Goal: Use online tool/utility: Utilize a website feature to perform a specific function

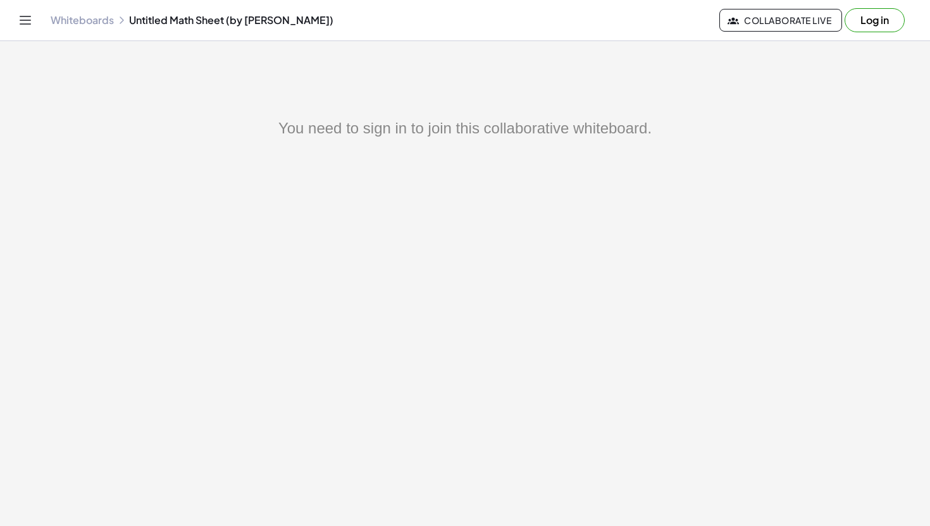
click at [850, 20] on button "Log in" at bounding box center [874, 20] width 60 height 24
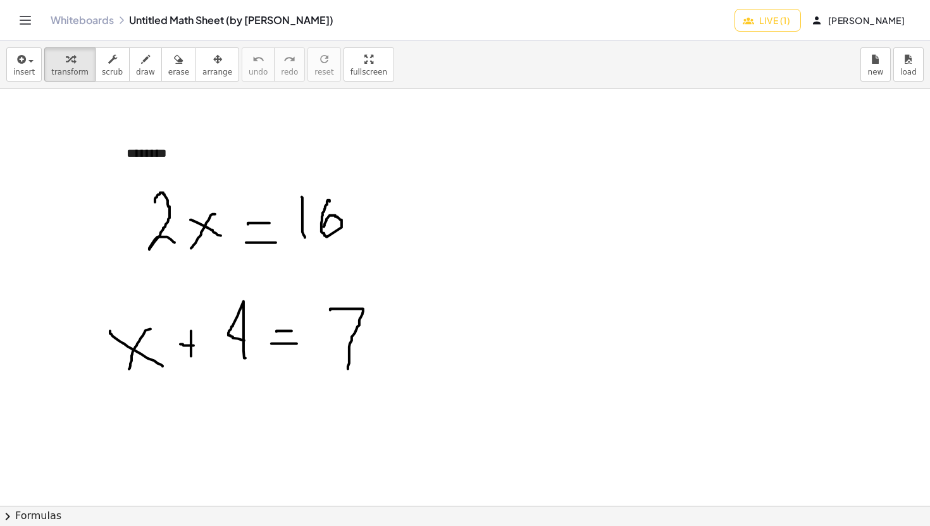
click at [449, 125] on div at bounding box center [465, 506] width 930 height 835
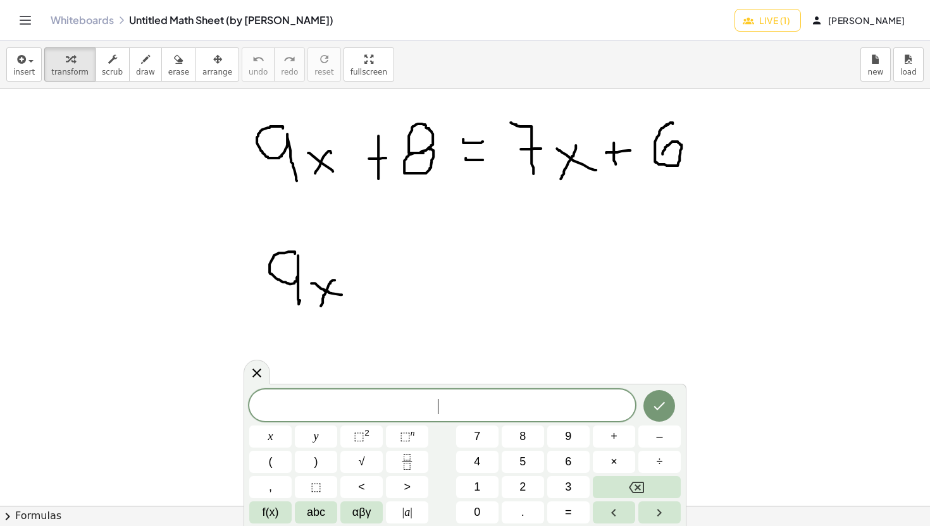
click at [369, 266] on div at bounding box center [509, 506] width 1019 height 835
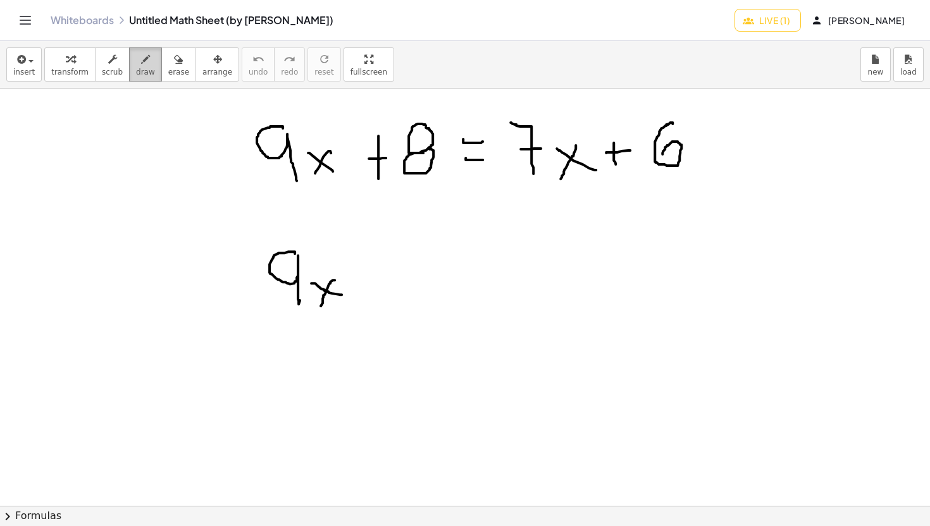
click at [154, 68] on button "draw" at bounding box center [145, 64] width 33 height 34
click at [349, 253] on div at bounding box center [509, 506] width 1019 height 835
drag, startPoint x: 352, startPoint y: 283, endPoint x: 383, endPoint y: 281, distance: 31.1
click at [383, 281] on div at bounding box center [509, 506] width 1019 height 835
drag, startPoint x: 390, startPoint y: 258, endPoint x: 391, endPoint y: 303, distance: 44.9
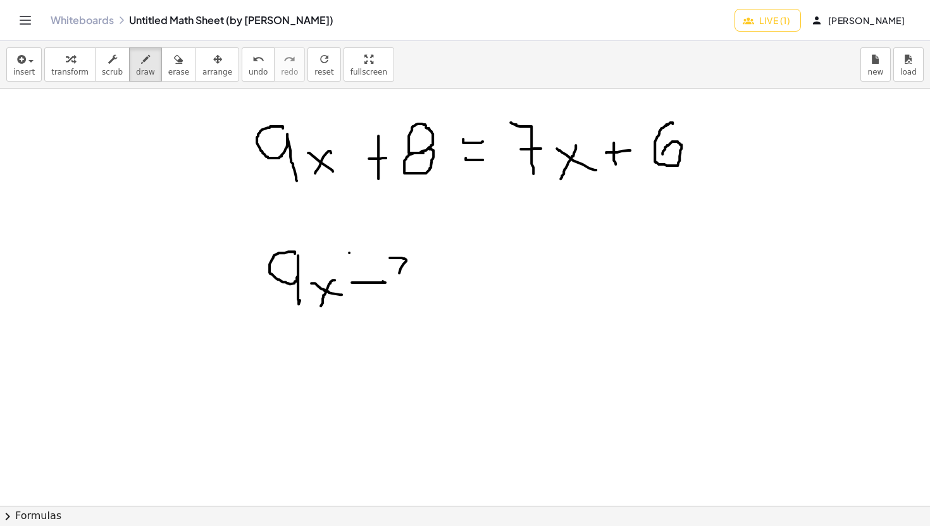
click at [391, 303] on div at bounding box center [509, 506] width 1019 height 835
drag, startPoint x: 405, startPoint y: 283, endPoint x: 431, endPoint y: 297, distance: 30.0
click at [431, 298] on div at bounding box center [509, 506] width 1019 height 835
drag, startPoint x: 430, startPoint y: 280, endPoint x: 414, endPoint y: 309, distance: 32.6
click at [414, 309] on div at bounding box center [509, 506] width 1019 height 835
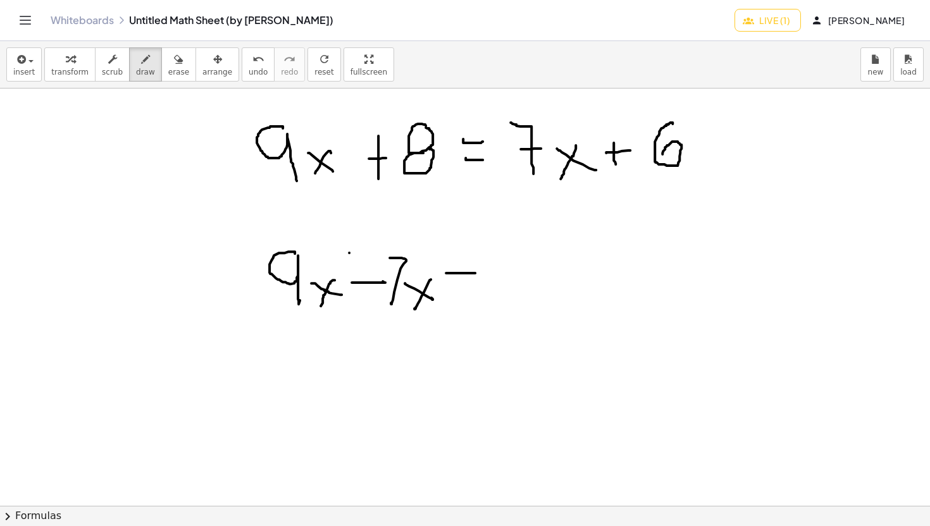
drag, startPoint x: 446, startPoint y: 273, endPoint x: 475, endPoint y: 273, distance: 29.1
click at [476, 273] on div at bounding box center [509, 506] width 1019 height 835
drag, startPoint x: 454, startPoint y: 289, endPoint x: 475, endPoint y: 289, distance: 21.5
click at [475, 289] on div at bounding box center [509, 506] width 1019 height 835
drag, startPoint x: 496, startPoint y: 276, endPoint x: 515, endPoint y: 276, distance: 19.0
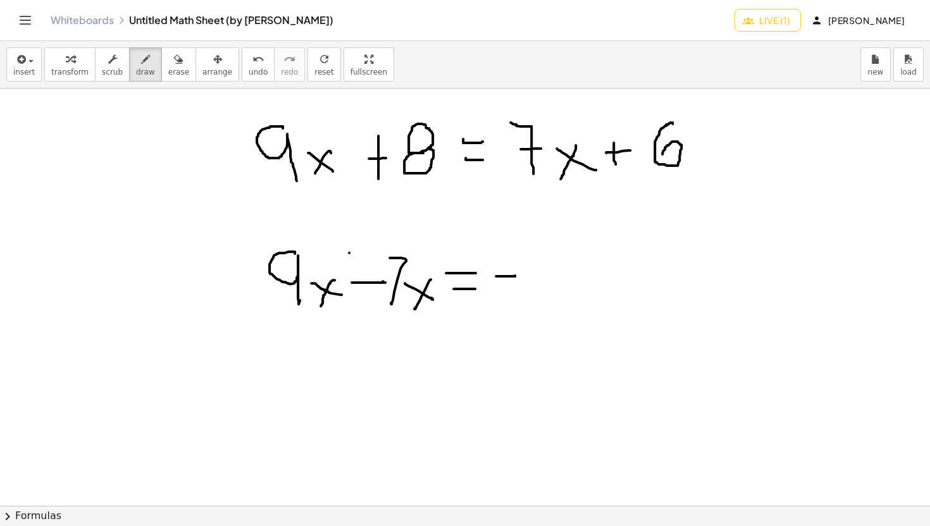
click at [515, 276] on div at bounding box center [509, 506] width 1019 height 835
drag, startPoint x: 547, startPoint y: 255, endPoint x: 542, endPoint y: 260, distance: 7.2
click at [542, 260] on div at bounding box center [509, 506] width 1019 height 835
drag, startPoint x: 550, startPoint y: 274, endPoint x: 574, endPoint y: 271, distance: 24.2
click at [574, 272] on div at bounding box center [509, 506] width 1019 height 835
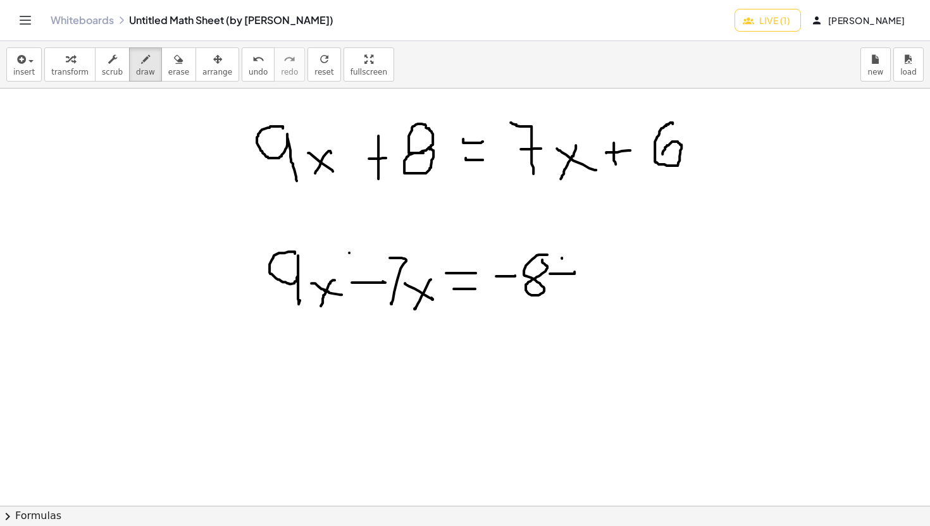
drag, startPoint x: 562, startPoint y: 258, endPoint x: 563, endPoint y: 287, distance: 29.1
click at [563, 287] on div at bounding box center [509, 506] width 1019 height 835
drag, startPoint x: 595, startPoint y: 256, endPoint x: 608, endPoint y: 275, distance: 22.8
click at [607, 275] on div at bounding box center [509, 506] width 1019 height 835
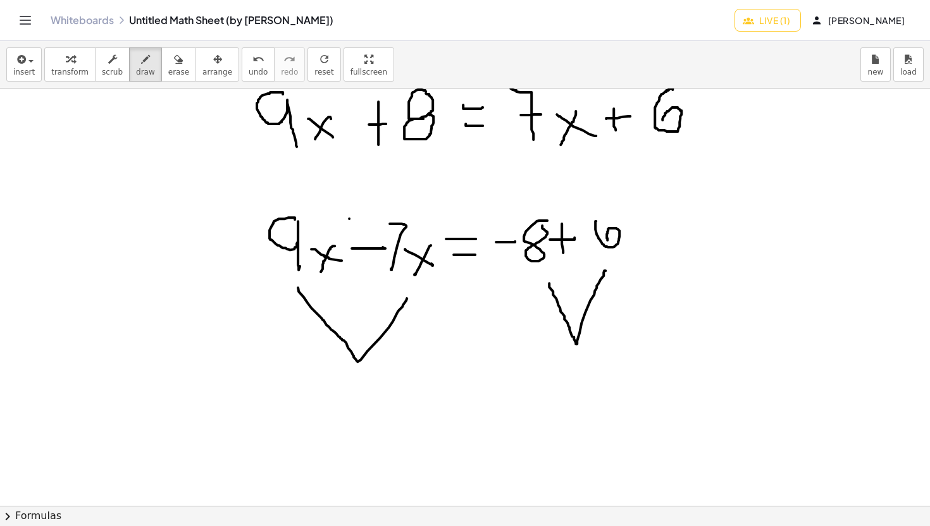
scroll to position [35, 0]
drag, startPoint x: 280, startPoint y: 143, endPoint x: 670, endPoint y: 133, distance: 390.4
click at [670, 134] on div at bounding box center [509, 471] width 1019 height 835
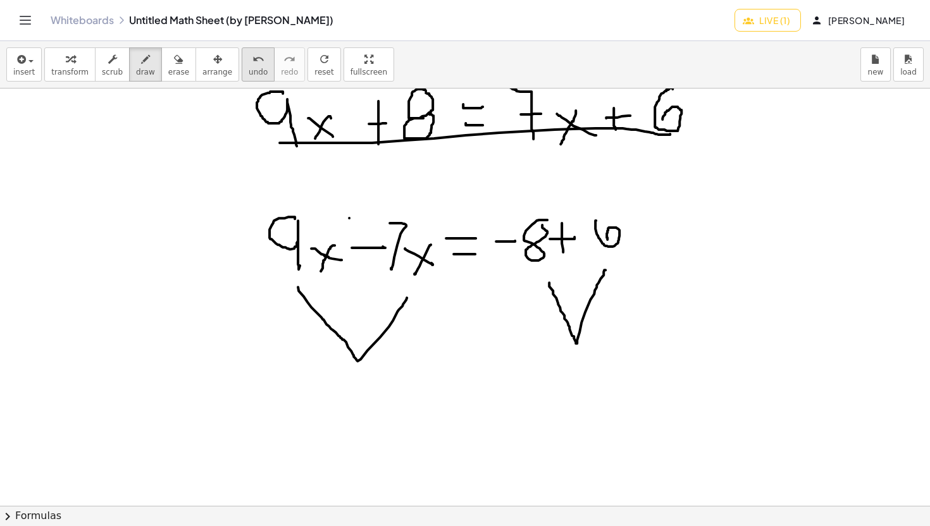
click at [252, 59] on icon "undo" at bounding box center [258, 59] width 12 height 15
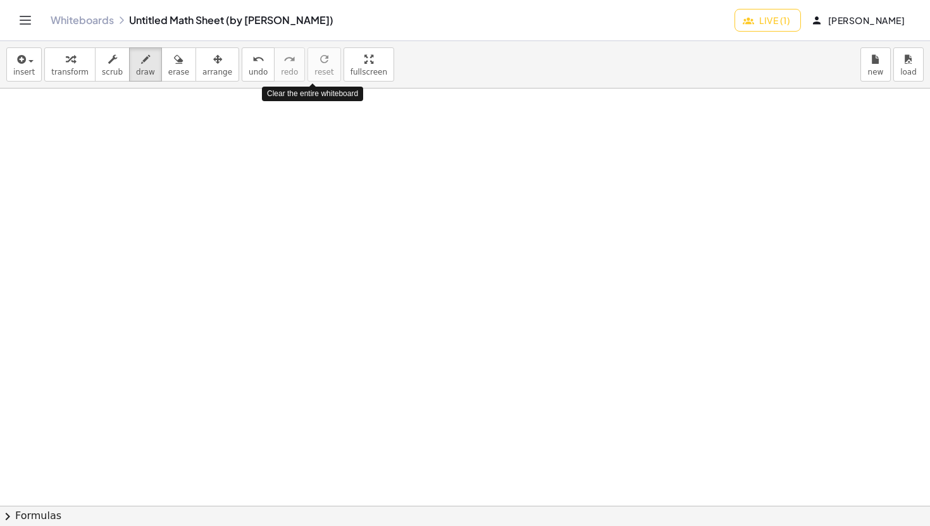
scroll to position [0, 0]
drag, startPoint x: 135, startPoint y: 120, endPoint x: 136, endPoint y: 165, distance: 44.9
click at [136, 165] on div at bounding box center [509, 506] width 1019 height 835
drag, startPoint x: 159, startPoint y: 144, endPoint x: 176, endPoint y: 155, distance: 20.0
click at [176, 155] on div at bounding box center [509, 506] width 1019 height 835
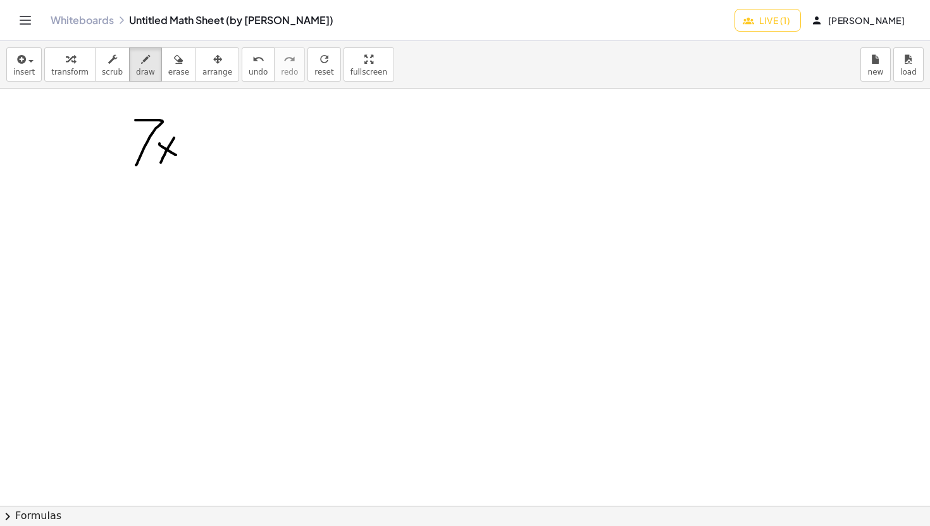
drag, startPoint x: 174, startPoint y: 138, endPoint x: 159, endPoint y: 168, distance: 33.9
click at [159, 168] on div at bounding box center [509, 506] width 1019 height 835
drag, startPoint x: 189, startPoint y: 145, endPoint x: 214, endPoint y: 145, distance: 25.3
click at [214, 145] on div at bounding box center [509, 506] width 1019 height 835
drag, startPoint x: 196, startPoint y: 128, endPoint x: 196, endPoint y: 163, distance: 34.8
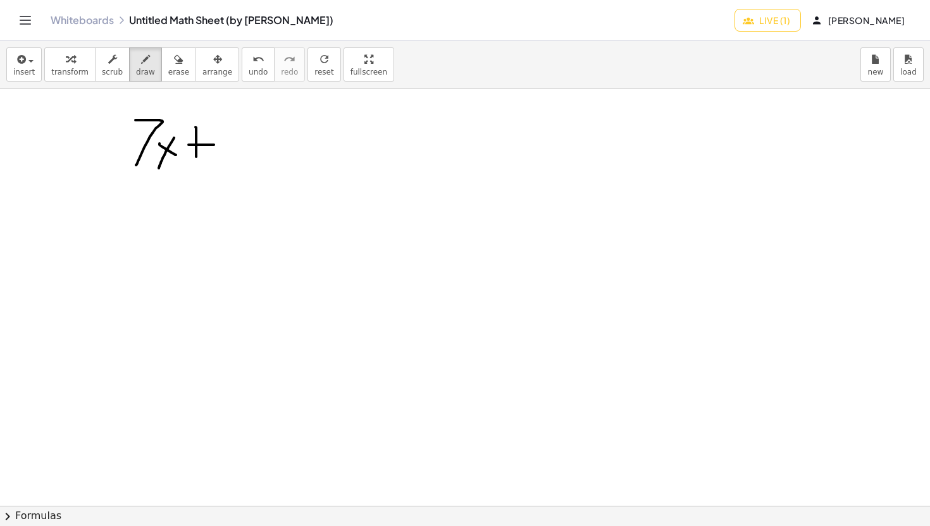
click at [196, 163] on div at bounding box center [509, 506] width 1019 height 835
drag, startPoint x: 236, startPoint y: 132, endPoint x: 243, endPoint y: 183, distance: 51.7
click at [243, 185] on div at bounding box center [509, 506] width 1019 height 835
drag, startPoint x: 262, startPoint y: 154, endPoint x: 269, endPoint y: 154, distance: 7.0
click at [269, 154] on div at bounding box center [509, 506] width 1019 height 835
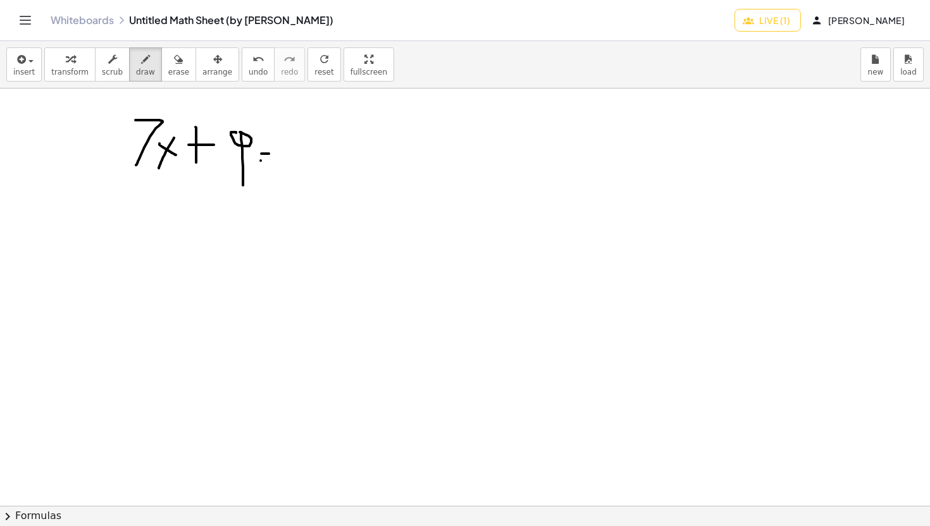
click at [266, 161] on div at bounding box center [509, 506] width 1019 height 835
drag, startPoint x: 292, startPoint y: 144, endPoint x: 301, endPoint y: 152, distance: 12.1
click at [302, 151] on div at bounding box center [509, 506] width 1019 height 835
click at [307, 152] on div at bounding box center [509, 506] width 1019 height 835
drag, startPoint x: 302, startPoint y: 150, endPoint x: 281, endPoint y: 163, distance: 24.7
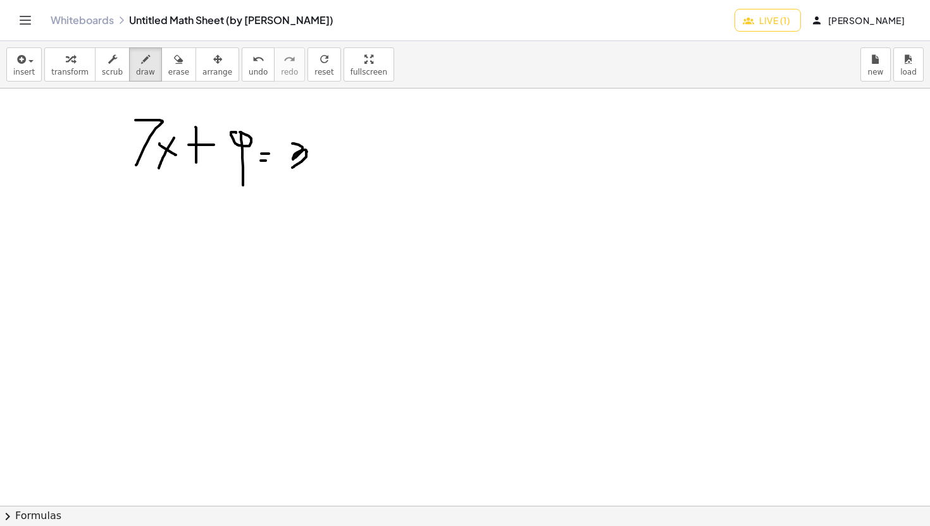
click at [281, 163] on div at bounding box center [509, 506] width 1019 height 835
drag, startPoint x: 319, startPoint y: 149, endPoint x: 343, endPoint y: 147, distance: 24.2
click at [343, 147] on div at bounding box center [509, 506] width 1019 height 835
drag, startPoint x: 330, startPoint y: 135, endPoint x: 330, endPoint y: 161, distance: 25.3
click at [330, 161] on div at bounding box center [509, 506] width 1019 height 835
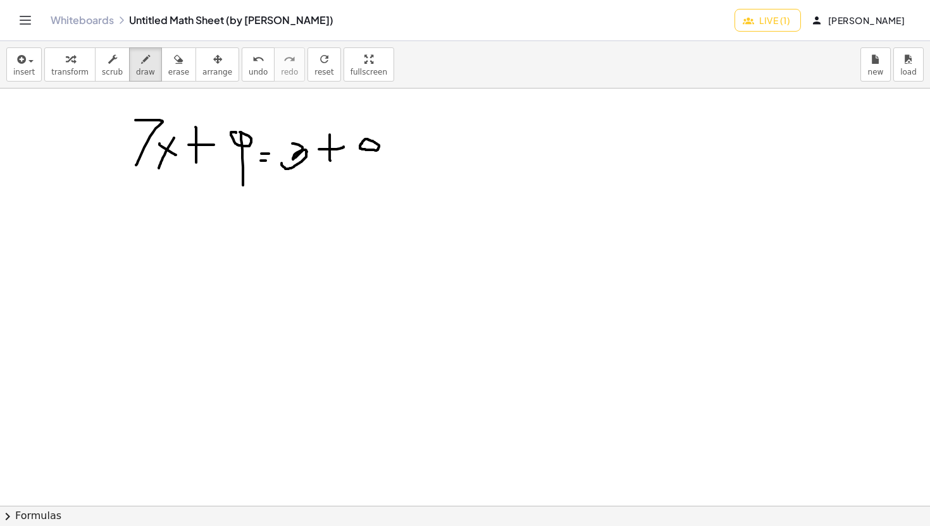
click at [364, 139] on div at bounding box center [509, 506] width 1019 height 835
drag, startPoint x: 376, startPoint y: 142, endPoint x: 376, endPoint y: 161, distance: 19.0
click at [376, 161] on div at bounding box center [509, 506] width 1019 height 835
drag, startPoint x: 393, startPoint y: 144, endPoint x: 409, endPoint y: 152, distance: 18.1
click at [409, 152] on div at bounding box center [509, 506] width 1019 height 835
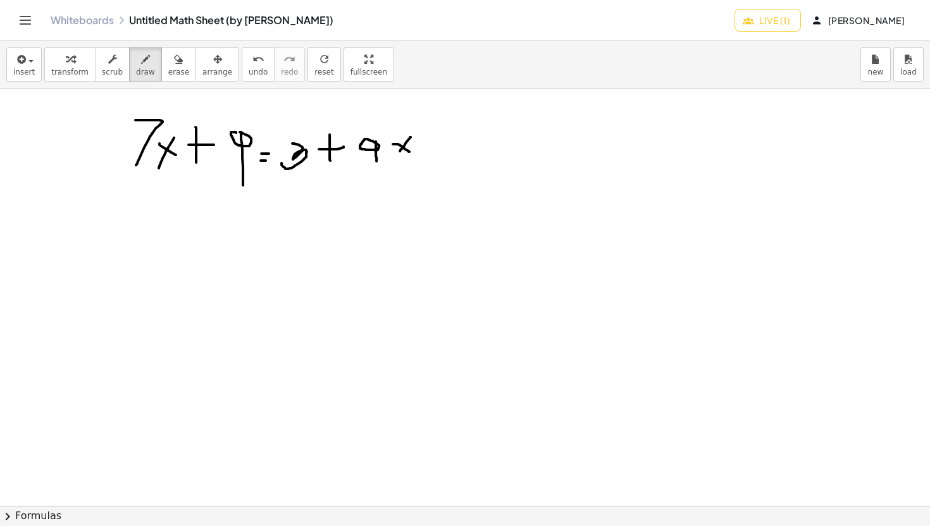
drag, startPoint x: 410, startPoint y: 137, endPoint x: 400, endPoint y: 152, distance: 18.2
click at [400, 152] on div at bounding box center [509, 506] width 1019 height 835
click at [177, 64] on div "button" at bounding box center [178, 58] width 21 height 15
click at [238, 132] on div at bounding box center [509, 506] width 1019 height 835
click at [239, 176] on div at bounding box center [509, 506] width 1019 height 835
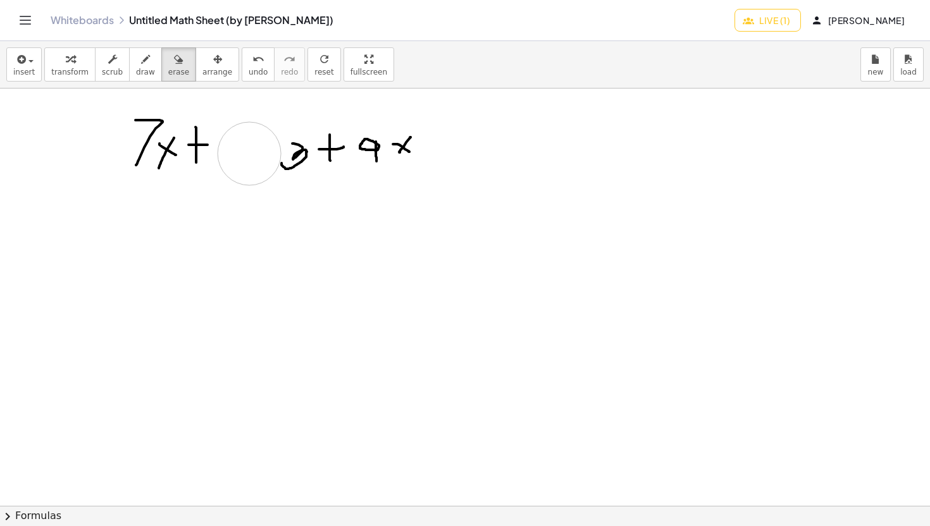
click at [249, 154] on div at bounding box center [509, 506] width 1019 height 835
click at [140, 70] on span "draw" at bounding box center [145, 72] width 19 height 9
drag, startPoint x: 237, startPoint y: 128, endPoint x: 231, endPoint y: 167, distance: 39.0
click at [231, 168] on div at bounding box center [509, 506] width 1019 height 835
drag, startPoint x: 244, startPoint y: 142, endPoint x: 266, endPoint y: 144, distance: 21.6
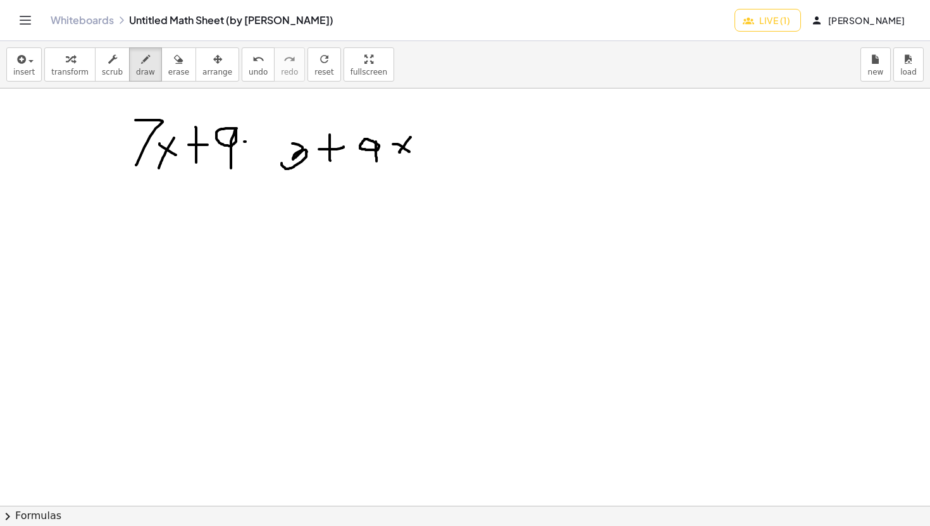
click at [266, 144] on div at bounding box center [509, 506] width 1019 height 835
drag, startPoint x: 244, startPoint y: 147, endPoint x: 267, endPoint y: 147, distance: 22.8
click at [267, 147] on div at bounding box center [509, 506] width 1019 height 835
drag, startPoint x: 150, startPoint y: 226, endPoint x: 196, endPoint y: 226, distance: 46.2
click at [196, 226] on div at bounding box center [509, 506] width 1019 height 835
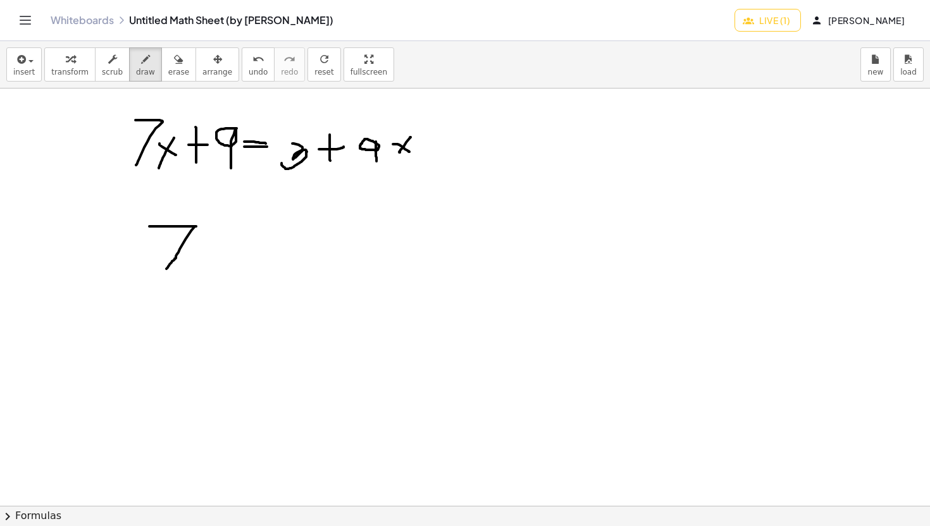
drag, startPoint x: 195, startPoint y: 226, endPoint x: 164, endPoint y: 273, distance: 56.0
click at [164, 273] on div at bounding box center [509, 506] width 1019 height 835
drag, startPoint x: 189, startPoint y: 250, endPoint x: 217, endPoint y: 264, distance: 31.1
click at [218, 264] on div at bounding box center [509, 506] width 1019 height 835
drag, startPoint x: 214, startPoint y: 242, endPoint x: 199, endPoint y: 275, distance: 36.0
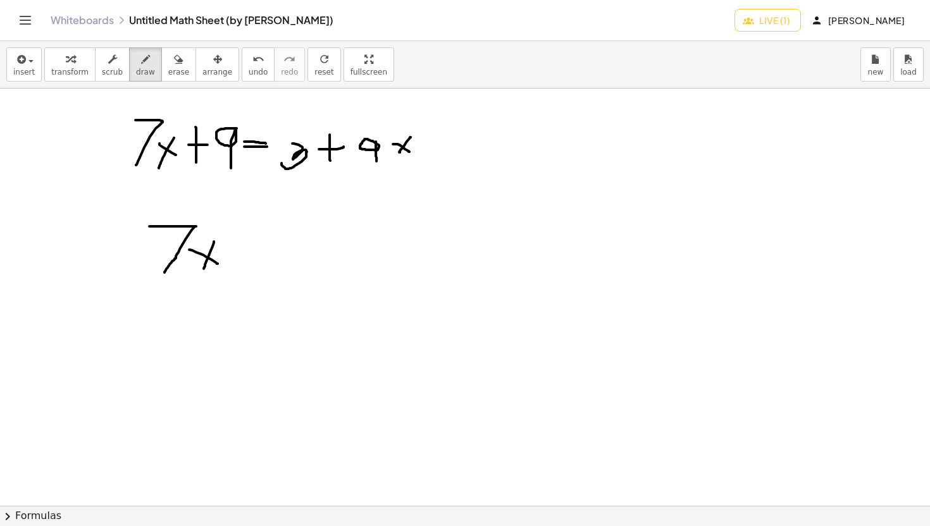
click at [200, 275] on div at bounding box center [509, 506] width 1019 height 835
drag, startPoint x: 226, startPoint y: 249, endPoint x: 252, endPoint y: 248, distance: 25.9
click at [252, 248] on div at bounding box center [509, 506] width 1019 height 835
drag, startPoint x: 273, startPoint y: 233, endPoint x: 275, endPoint y: 244, distance: 11.5
click at [275, 245] on div at bounding box center [509, 506] width 1019 height 835
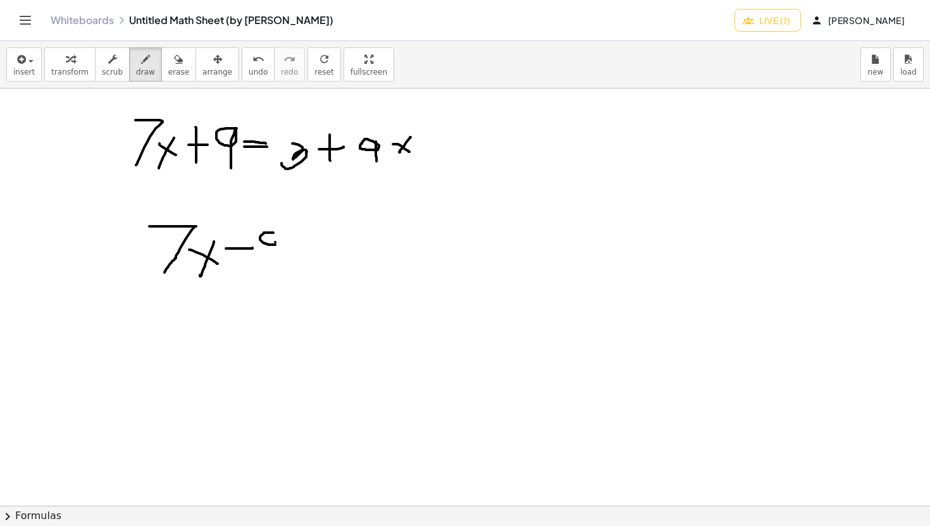
click at [275, 242] on div at bounding box center [509, 506] width 1019 height 835
drag, startPoint x: 273, startPoint y: 230, endPoint x: 276, endPoint y: 261, distance: 30.5
click at [276, 261] on div at bounding box center [509, 506] width 1019 height 835
drag, startPoint x: 283, startPoint y: 242, endPoint x: 298, endPoint y: 248, distance: 16.2
click at [299, 248] on div at bounding box center [509, 506] width 1019 height 835
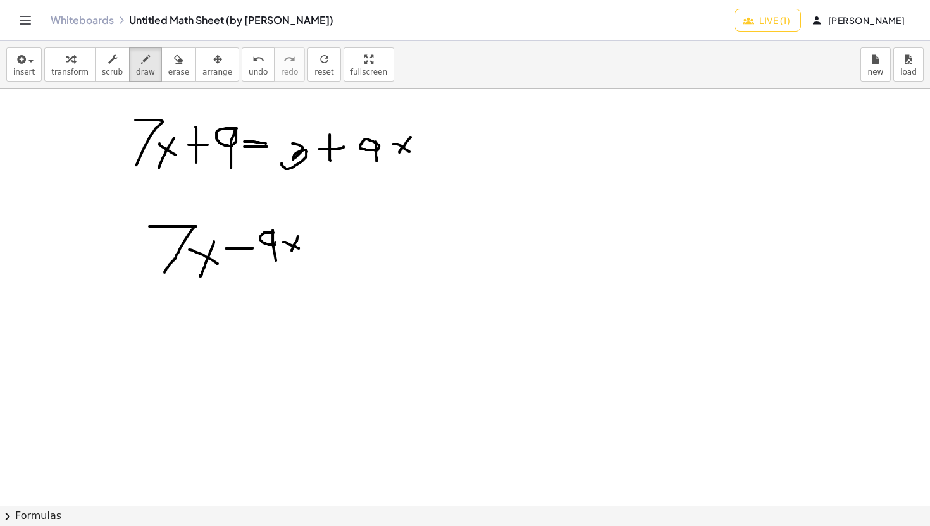
drag, startPoint x: 298, startPoint y: 237, endPoint x: 292, endPoint y: 255, distance: 19.4
click at [292, 252] on div at bounding box center [509, 506] width 1019 height 835
drag, startPoint x: 314, startPoint y: 237, endPoint x: 321, endPoint y: 237, distance: 7.6
click at [321, 237] on div at bounding box center [509, 506] width 1019 height 835
drag, startPoint x: 311, startPoint y: 242, endPoint x: 328, endPoint y: 241, distance: 17.1
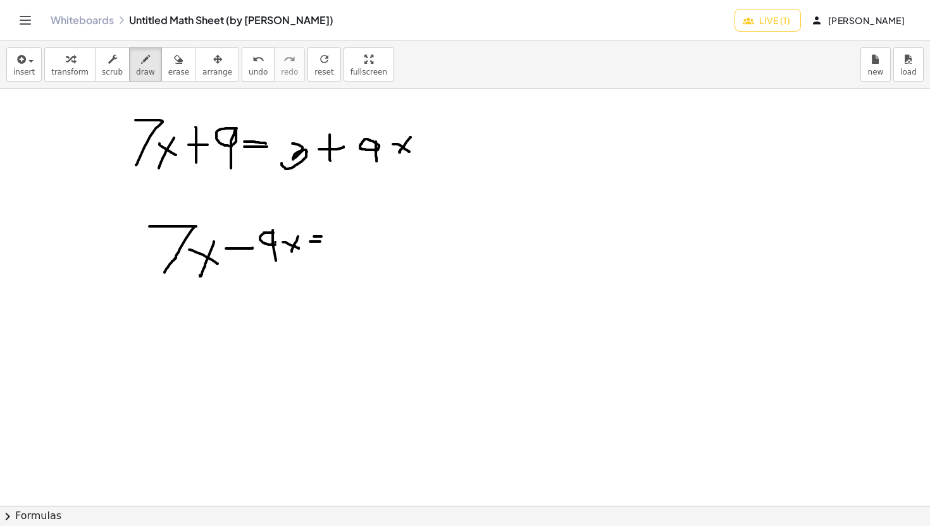
click at [328, 241] on div at bounding box center [509, 506] width 1019 height 835
drag, startPoint x: 342, startPoint y: 216, endPoint x: 338, endPoint y: 244, distance: 28.8
click at [338, 244] on div at bounding box center [509, 506] width 1019 height 835
drag, startPoint x: 361, startPoint y: 226, endPoint x: 388, endPoint y: 221, distance: 27.0
click at [388, 222] on div at bounding box center [509, 506] width 1019 height 835
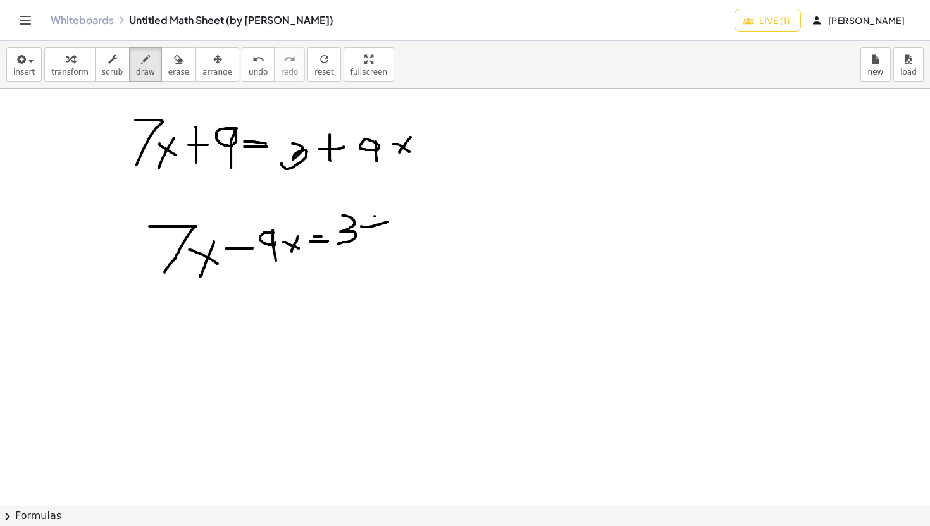
drag, startPoint x: 374, startPoint y: 216, endPoint x: 378, endPoint y: 240, distance: 24.2
click at [378, 240] on div at bounding box center [509, 506] width 1019 height 835
click at [426, 226] on div at bounding box center [509, 506] width 1019 height 835
drag, startPoint x: 403, startPoint y: 226, endPoint x: 430, endPoint y: 226, distance: 26.6
click at [430, 226] on div at bounding box center [509, 506] width 1019 height 835
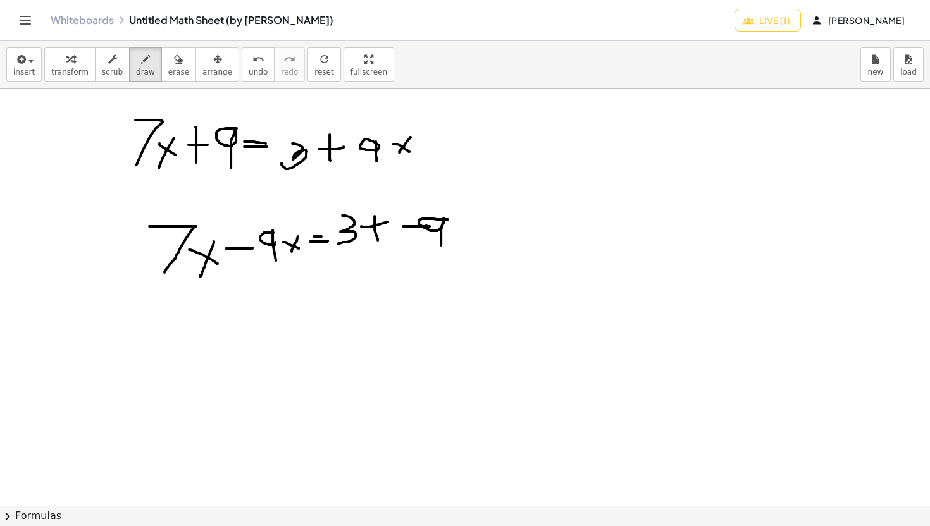
drag, startPoint x: 448, startPoint y: 219, endPoint x: 440, endPoint y: 254, distance: 35.7
click at [440, 254] on div at bounding box center [509, 506] width 1019 height 835
click at [252, 66] on icon "undo" at bounding box center [258, 59] width 12 height 15
drag, startPoint x: 458, startPoint y: 209, endPoint x: 462, endPoint y: 247, distance: 38.8
click at [462, 247] on div at bounding box center [509, 506] width 1019 height 835
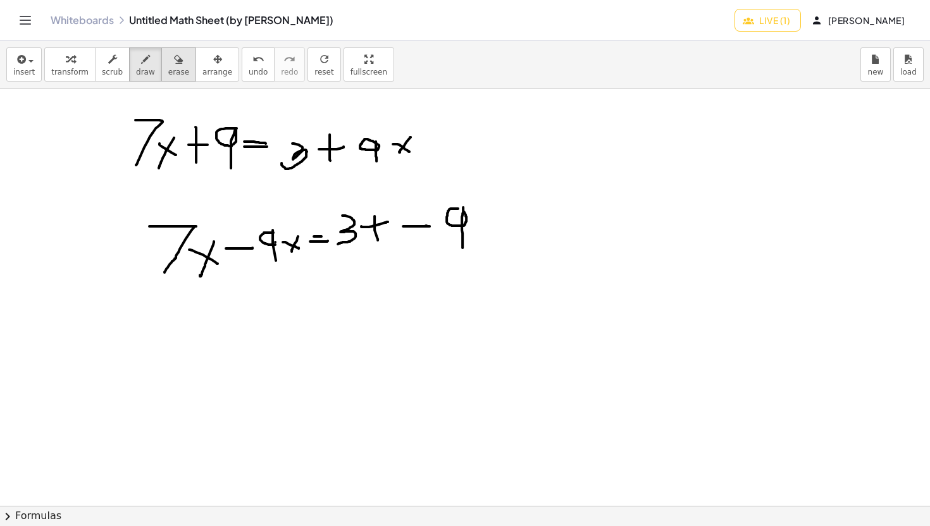
click at [181, 69] on span "erase" at bounding box center [178, 72] width 21 height 9
click at [374, 220] on div at bounding box center [509, 506] width 1019 height 835
click at [350, 234] on div at bounding box center [509, 506] width 1019 height 835
click at [142, 59] on icon "button" at bounding box center [145, 59] width 9 height 15
drag, startPoint x: 342, startPoint y: 203, endPoint x: 320, endPoint y: 239, distance: 42.0
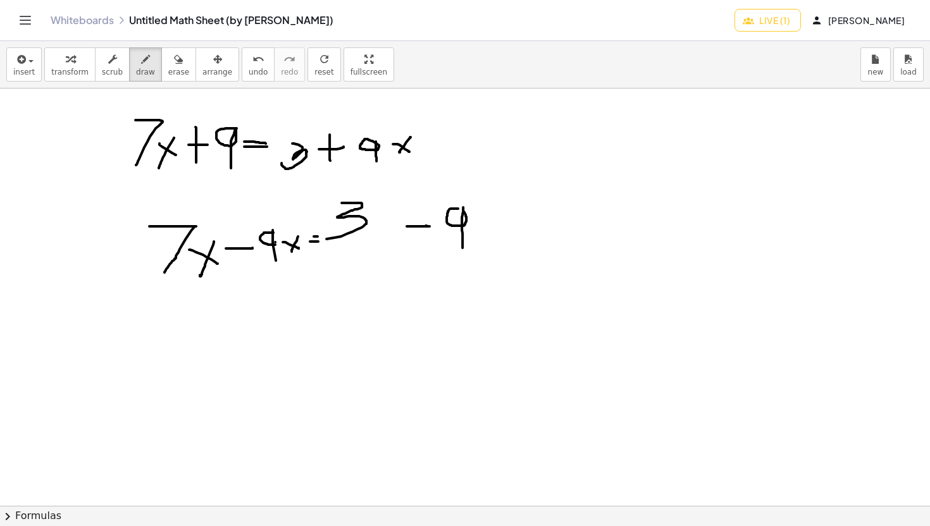
click at [321, 239] on div at bounding box center [509, 506] width 1019 height 835
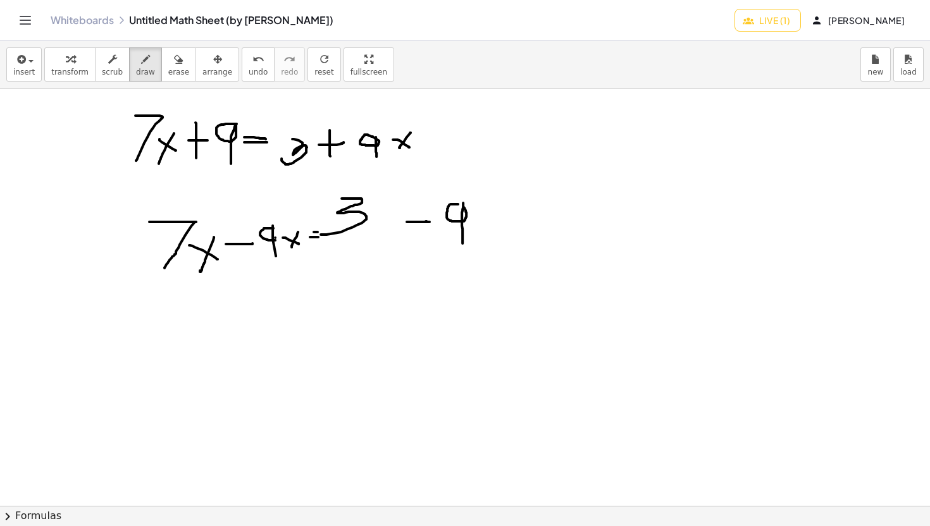
scroll to position [8, 0]
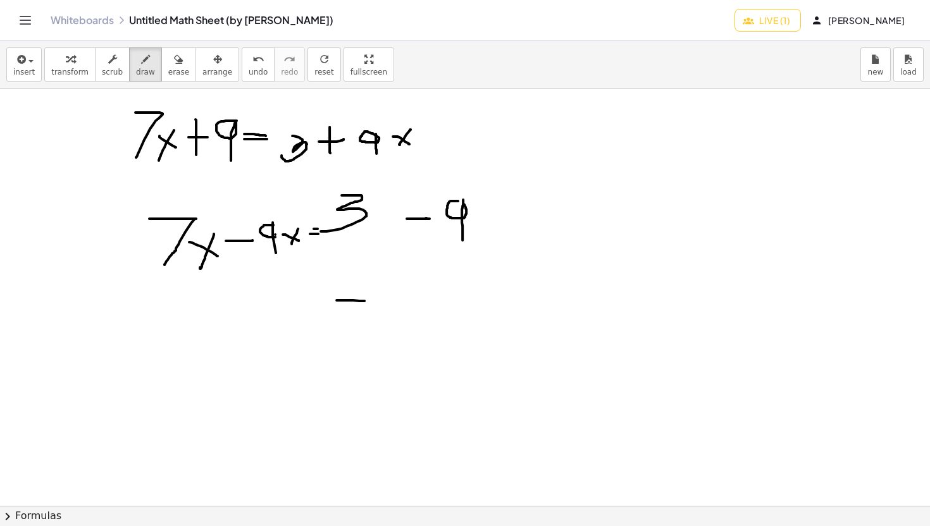
drag, startPoint x: 337, startPoint y: 300, endPoint x: 376, endPoint y: 303, distance: 39.3
click at [376, 303] on div at bounding box center [509, 498] width 1019 height 835
drag, startPoint x: 388, startPoint y: 285, endPoint x: 393, endPoint y: 311, distance: 26.9
click at [393, 311] on div at bounding box center [509, 498] width 1019 height 835
drag, startPoint x: 299, startPoint y: 301, endPoint x: 310, endPoint y: 304, distance: 11.7
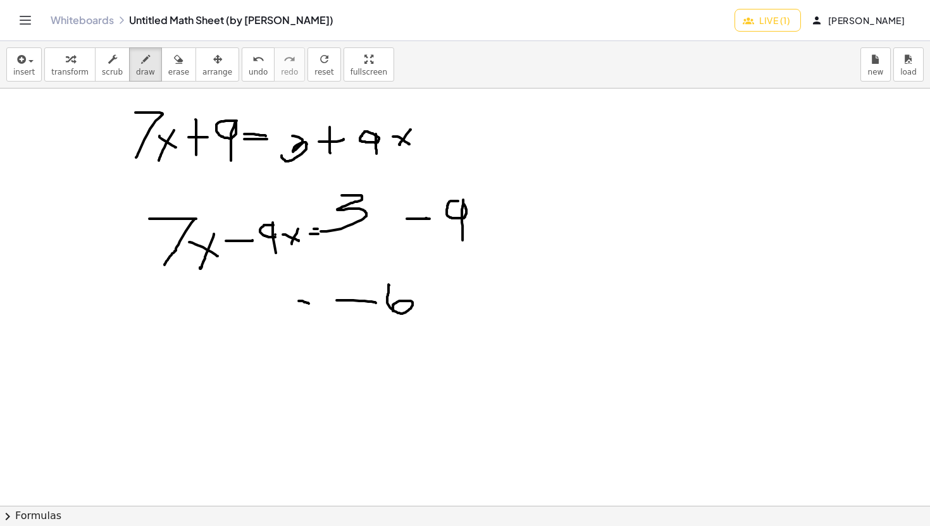
click at [310, 304] on div at bounding box center [509, 498] width 1019 height 835
drag, startPoint x: 290, startPoint y: 311, endPoint x: 319, endPoint y: 311, distance: 29.1
click at [319, 311] on div at bounding box center [509, 498] width 1019 height 835
drag, startPoint x: 180, startPoint y: 312, endPoint x: 198, endPoint y: 313, distance: 17.7
click at [198, 313] on div at bounding box center [509, 498] width 1019 height 835
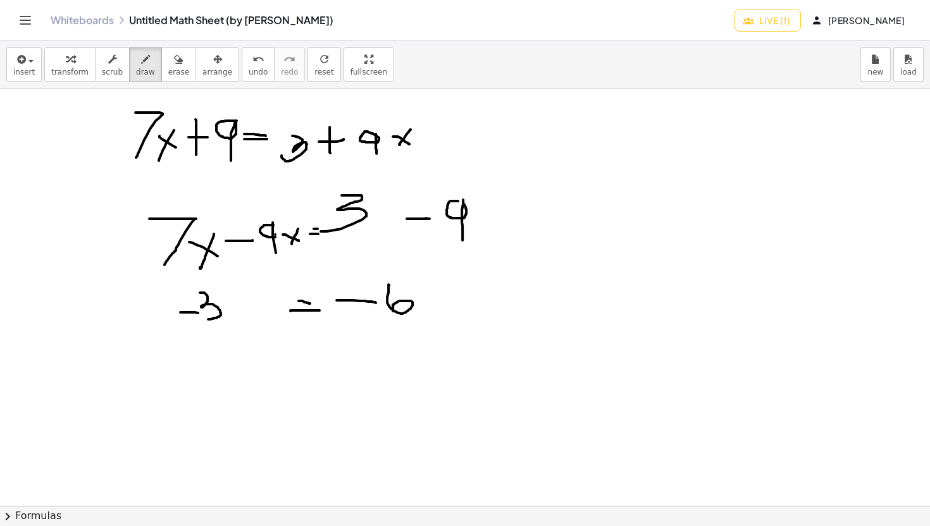
drag, startPoint x: 200, startPoint y: 293, endPoint x: 203, endPoint y: 319, distance: 26.1
click at [203, 319] on div at bounding box center [509, 498] width 1019 height 835
drag, startPoint x: 226, startPoint y: 299, endPoint x: 242, endPoint y: 306, distance: 17.6
click at [242, 306] on div at bounding box center [509, 498] width 1019 height 835
drag, startPoint x: 240, startPoint y: 294, endPoint x: 225, endPoint y: 314, distance: 25.8
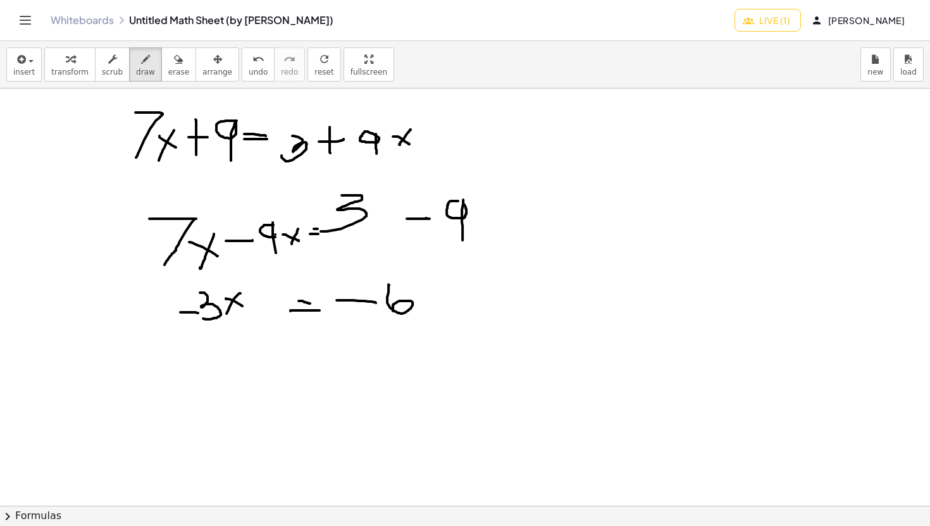
click at [225, 315] on div at bounding box center [509, 498] width 1019 height 835
click at [247, 66] on button "undo undo" at bounding box center [258, 64] width 33 height 34
drag, startPoint x: 205, startPoint y: 304, endPoint x: 223, endPoint y: 327, distance: 28.8
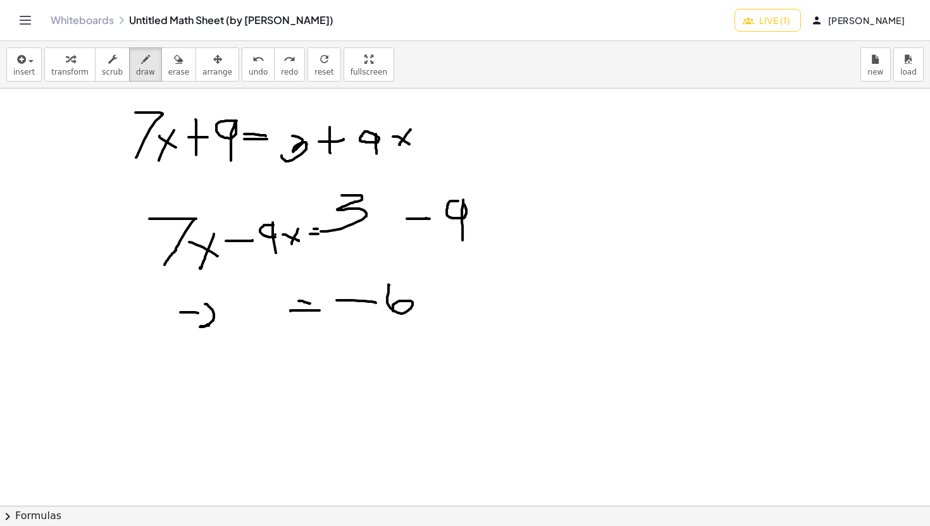
click at [223, 327] on div at bounding box center [509, 498] width 1019 height 835
drag, startPoint x: 227, startPoint y: 301, endPoint x: 245, endPoint y: 312, distance: 21.6
click at [246, 313] on div at bounding box center [509, 498] width 1019 height 835
drag, startPoint x: 243, startPoint y: 299, endPoint x: 230, endPoint y: 321, distance: 25.5
click at [230, 321] on div at bounding box center [509, 498] width 1019 height 835
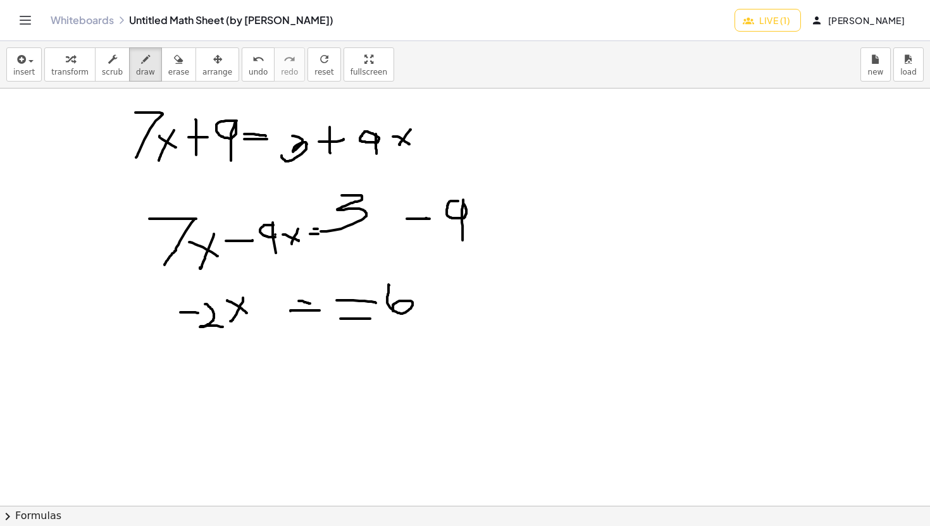
drag, startPoint x: 340, startPoint y: 319, endPoint x: 430, endPoint y: 321, distance: 89.8
click at [431, 321] on div at bounding box center [509, 498] width 1019 height 835
drag, startPoint x: 316, startPoint y: 333, endPoint x: 331, endPoint y: 333, distance: 15.2
click at [331, 333] on div at bounding box center [509, 498] width 1019 height 835
drag, startPoint x: 369, startPoint y: 335, endPoint x: 404, endPoint y: 354, distance: 39.4
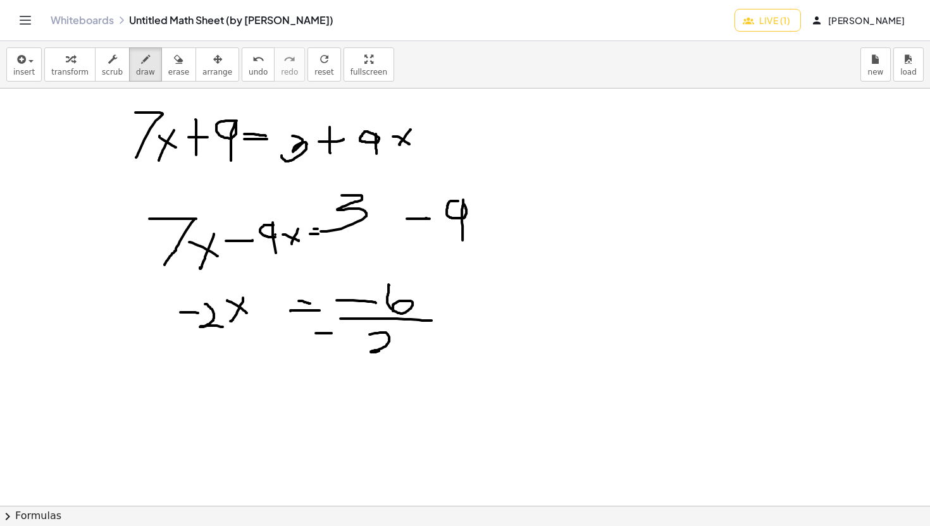
click at [404, 354] on div at bounding box center [509, 498] width 1019 height 835
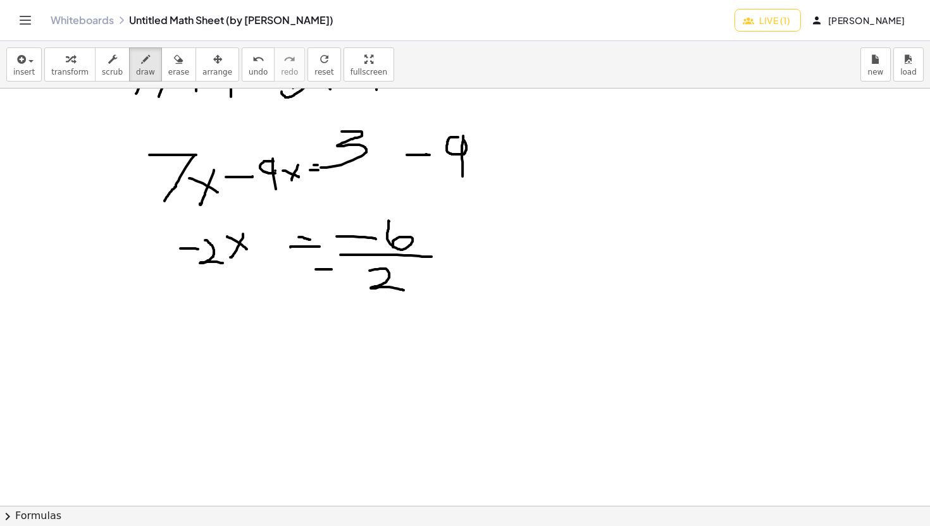
scroll to position [73, 0]
click at [170, 72] on span "erase" at bounding box center [178, 72] width 21 height 9
click at [325, 270] on div at bounding box center [509, 433] width 1019 height 835
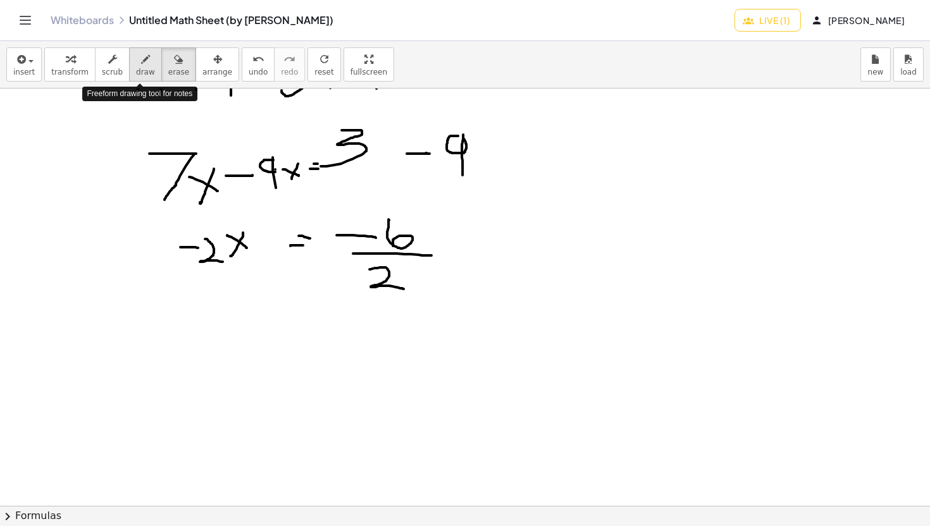
click at [136, 71] on span "draw" at bounding box center [145, 72] width 19 height 9
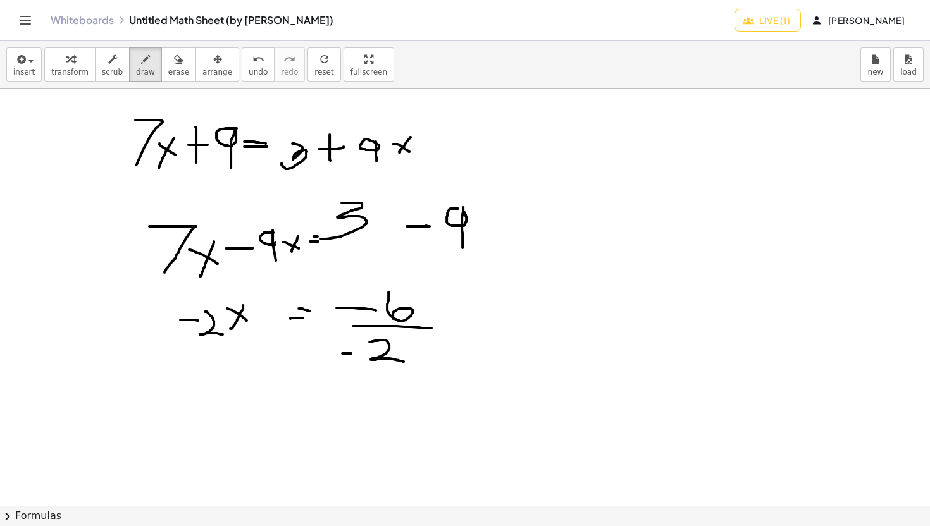
drag, startPoint x: 342, startPoint y: 354, endPoint x: 362, endPoint y: 353, distance: 20.3
click at [362, 353] on div at bounding box center [509, 506] width 1019 height 835
click at [130, 247] on div at bounding box center [509, 506] width 1019 height 835
drag, startPoint x: 110, startPoint y: 145, endPoint x: 125, endPoint y: 148, distance: 14.9
click at [125, 148] on div at bounding box center [509, 506] width 1019 height 835
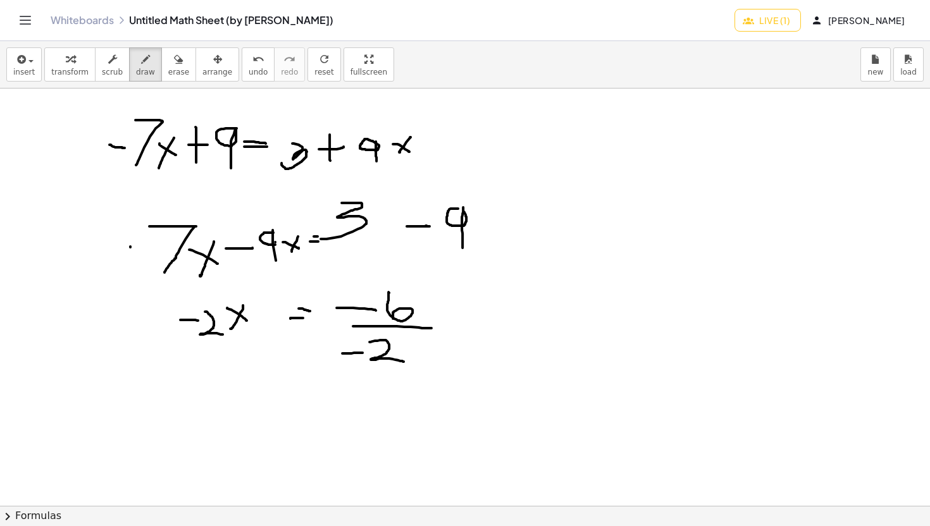
drag, startPoint x: 130, startPoint y: 247, endPoint x: 144, endPoint y: 247, distance: 13.3
click at [144, 247] on div at bounding box center [509, 506] width 1019 height 835
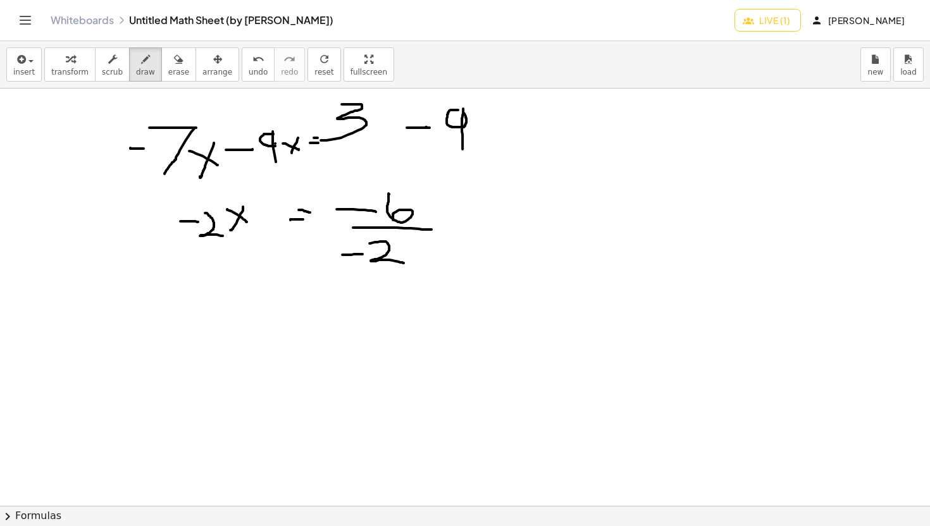
scroll to position [85, 0]
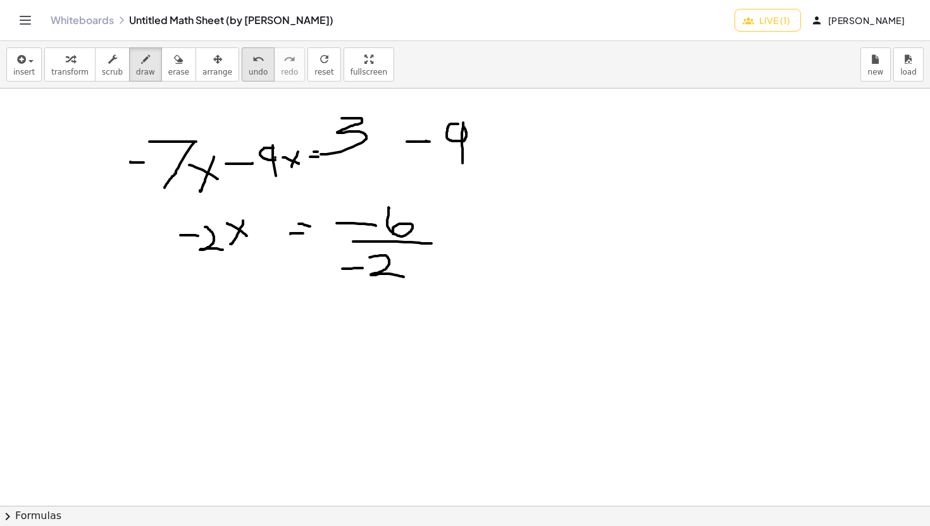
click at [249, 68] on span "undo" at bounding box center [258, 72] width 19 height 9
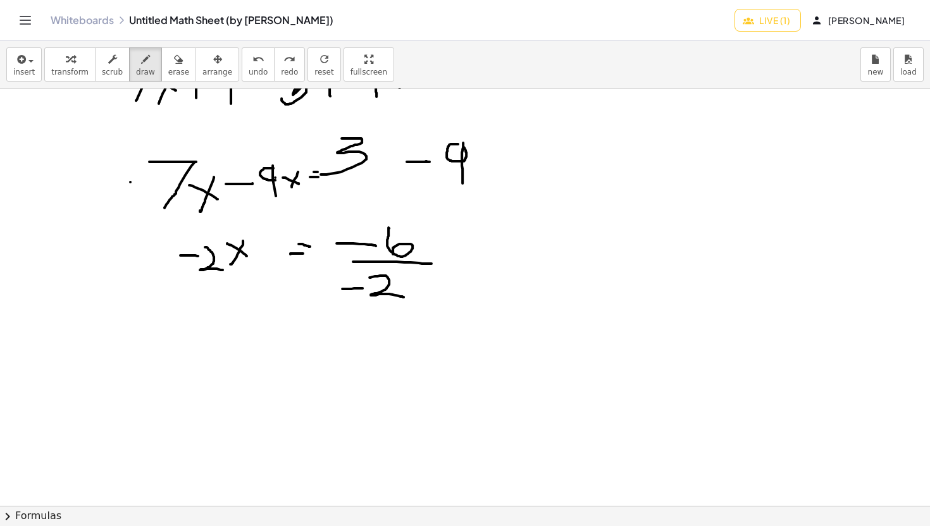
scroll to position [66, 0]
drag, startPoint x: 299, startPoint y: 361, endPoint x: 338, endPoint y: 361, distance: 38.6
click at [337, 361] on div at bounding box center [509, 440] width 1019 height 835
drag, startPoint x: 302, startPoint y: 369, endPoint x: 349, endPoint y: 367, distance: 46.2
click at [349, 368] on div at bounding box center [509, 440] width 1019 height 835
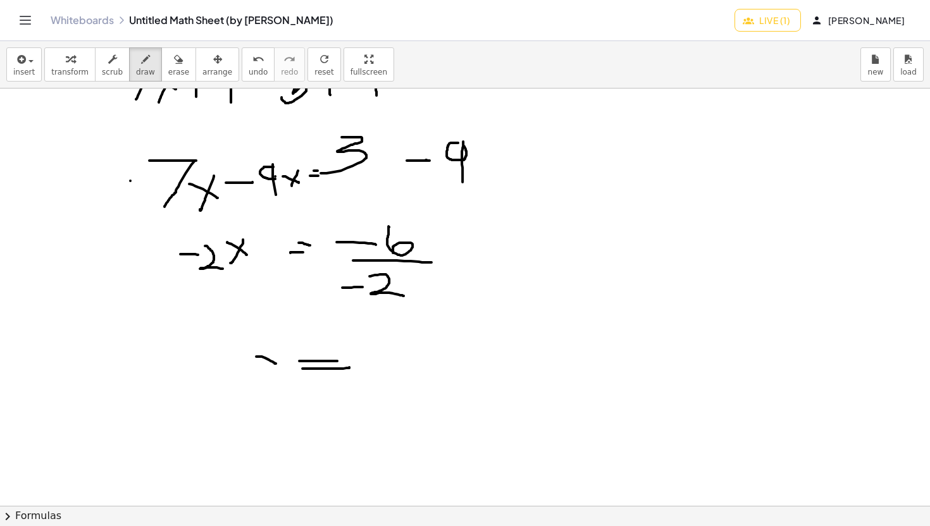
drag, startPoint x: 257, startPoint y: 357, endPoint x: 276, endPoint y: 365, distance: 21.3
click at [276, 365] on div at bounding box center [509, 440] width 1019 height 835
drag, startPoint x: 276, startPoint y: 345, endPoint x: 264, endPoint y: 372, distance: 29.7
click at [264, 372] on div at bounding box center [509, 440] width 1019 height 835
drag, startPoint x: 373, startPoint y: 342, endPoint x: 361, endPoint y: 364, distance: 25.5
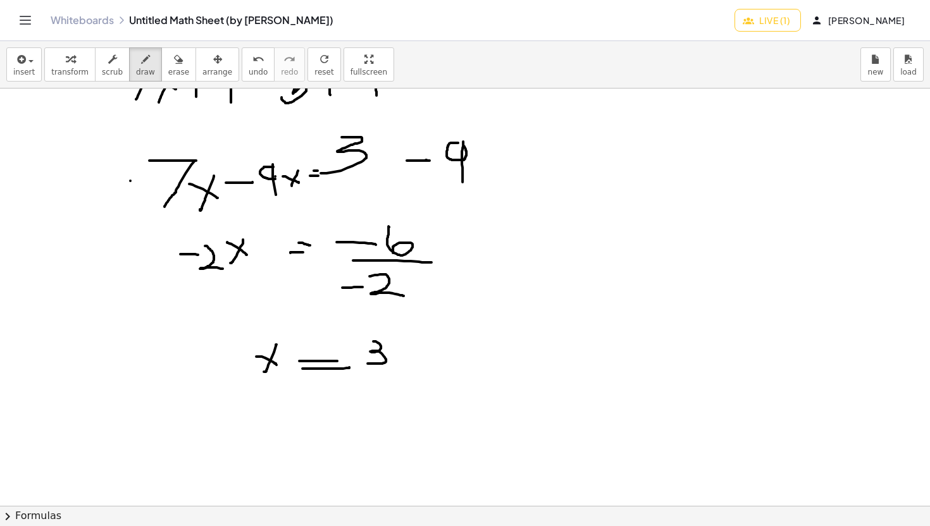
click at [361, 364] on div at bounding box center [509, 440] width 1019 height 835
drag, startPoint x: 347, startPoint y: 353, endPoint x: 356, endPoint y: 353, distance: 9.5
click at [356, 353] on div at bounding box center [509, 440] width 1019 height 835
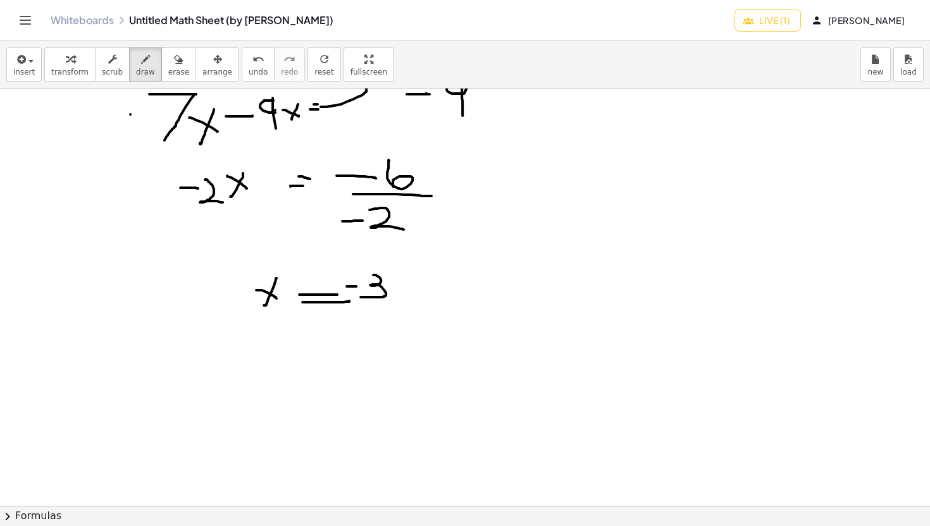
scroll to position [139, 0]
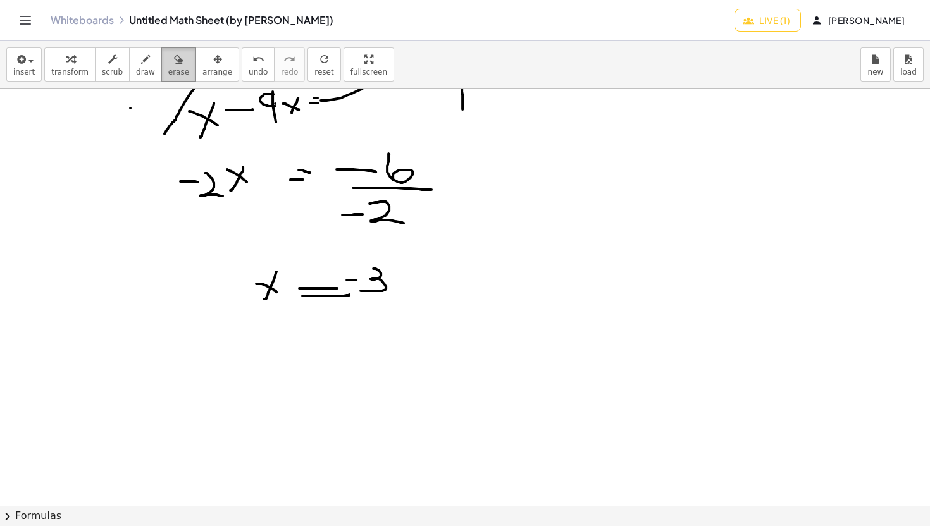
click at [174, 66] on icon "button" at bounding box center [178, 59] width 9 height 15
click at [353, 278] on div at bounding box center [509, 367] width 1019 height 835
click at [380, 287] on div at bounding box center [509, 367] width 1019 height 835
click at [136, 69] on span "draw" at bounding box center [145, 72] width 19 height 9
drag, startPoint x: 343, startPoint y: 272, endPoint x: 340, endPoint y: 294, distance: 22.4
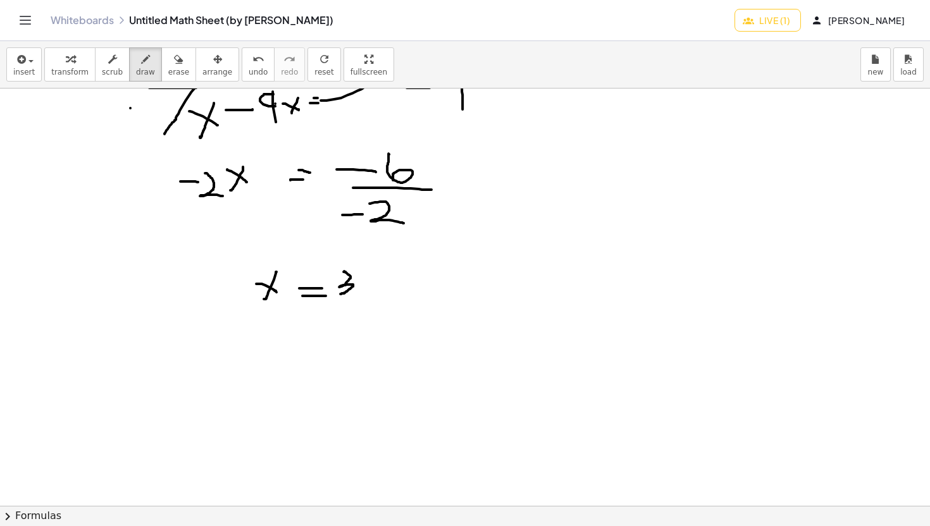
click at [340, 294] on div at bounding box center [509, 367] width 1019 height 835
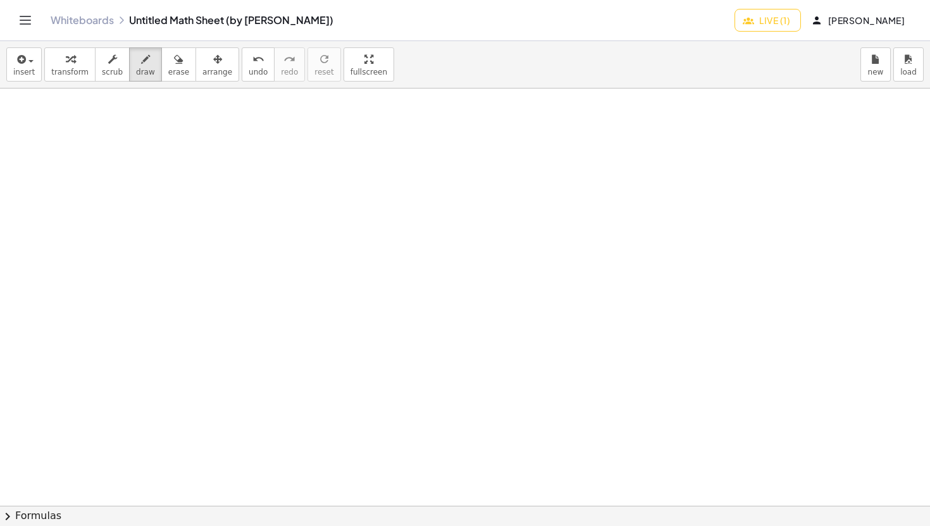
scroll to position [0, 0]
drag, startPoint x: 139, startPoint y: 106, endPoint x: 168, endPoint y: 133, distance: 40.3
click at [168, 133] on div at bounding box center [509, 506] width 1019 height 835
drag, startPoint x: 166, startPoint y: 109, endPoint x: 138, endPoint y: 131, distance: 35.2
click at [139, 131] on div at bounding box center [509, 506] width 1019 height 835
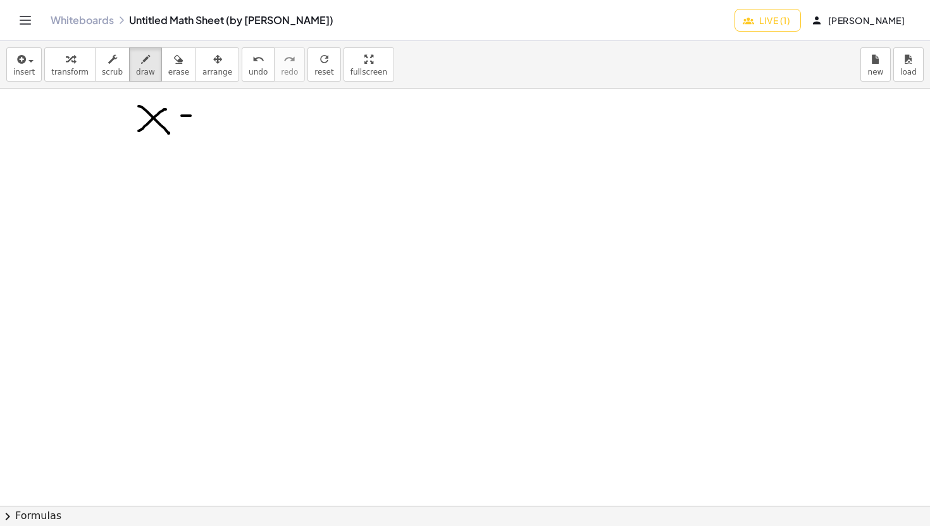
drag, startPoint x: 182, startPoint y: 116, endPoint x: 211, endPoint y: 116, distance: 29.7
click at [211, 116] on div at bounding box center [509, 506] width 1019 height 835
drag, startPoint x: 197, startPoint y: 101, endPoint x: 197, endPoint y: 137, distance: 36.1
click at [197, 137] on div at bounding box center [509, 506] width 1019 height 835
drag, startPoint x: 226, startPoint y: 118, endPoint x: 225, endPoint y: 139, distance: 21.5
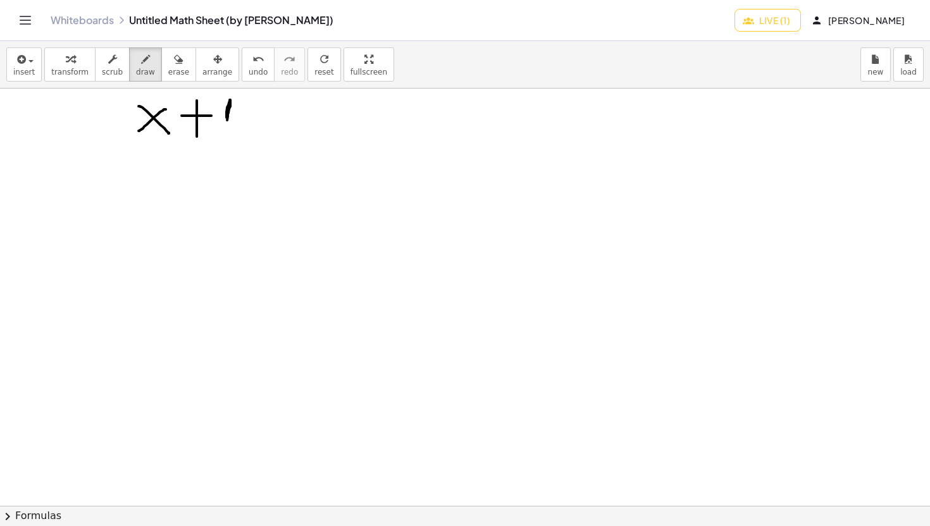
click at [226, 140] on div at bounding box center [509, 506] width 1019 height 835
drag, startPoint x: 216, startPoint y: 117, endPoint x: 232, endPoint y: 106, distance: 19.1
click at [232, 106] on div at bounding box center [509, 506] width 1019 height 835
drag, startPoint x: 237, startPoint y: 121, endPoint x: 254, endPoint y: 121, distance: 16.4
click at [254, 121] on div at bounding box center [509, 506] width 1019 height 835
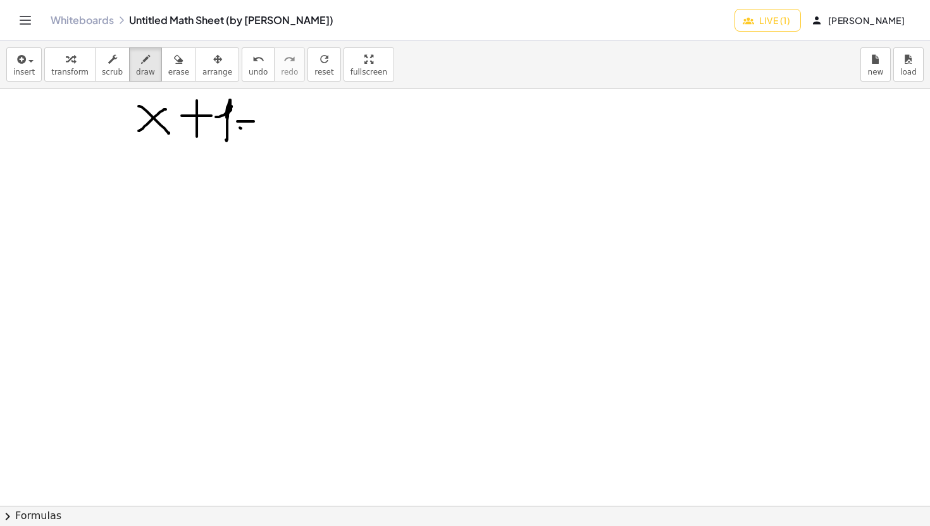
drag, startPoint x: 240, startPoint y: 128, endPoint x: 257, endPoint y: 128, distance: 16.4
click at [252, 128] on div at bounding box center [509, 506] width 1019 height 835
drag, startPoint x: 266, startPoint y: 111, endPoint x: 276, endPoint y: 135, distance: 25.3
click at [276, 135] on div at bounding box center [509, 506] width 1019 height 835
drag, startPoint x: 287, startPoint y: 121, endPoint x: 299, endPoint y: 130, distance: 15.1
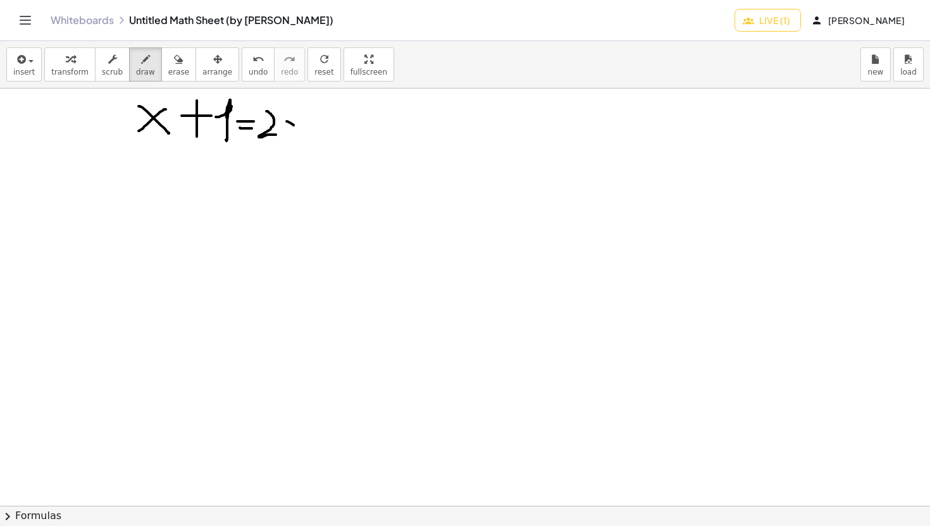
click at [299, 130] on div at bounding box center [509, 506] width 1019 height 835
drag, startPoint x: 288, startPoint y: 132, endPoint x: 300, endPoint y: 115, distance: 20.4
click at [301, 115] on div at bounding box center [509, 506] width 1019 height 835
drag, startPoint x: 307, startPoint y: 123, endPoint x: 325, endPoint y: 123, distance: 17.1
click at [325, 123] on div at bounding box center [509, 506] width 1019 height 835
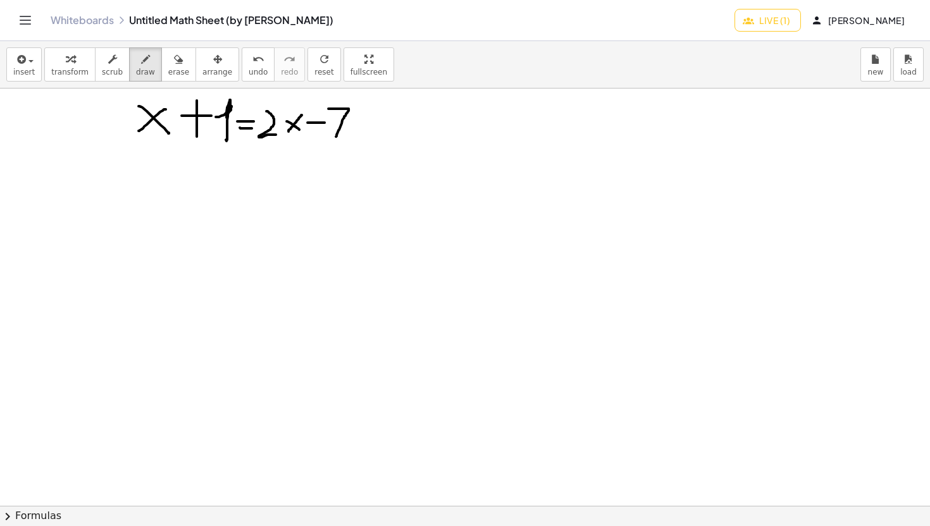
drag, startPoint x: 328, startPoint y: 109, endPoint x: 334, endPoint y: 137, distance: 28.4
click at [335, 137] on div at bounding box center [509, 506] width 1019 height 835
click at [141, 66] on icon "button" at bounding box center [145, 59] width 9 height 15
click at [138, 68] on span "draw" at bounding box center [145, 72] width 19 height 9
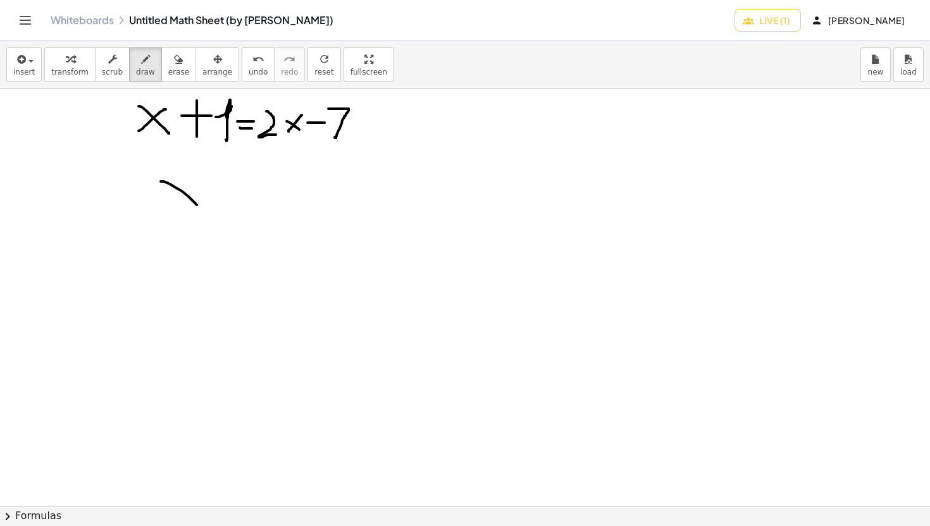
drag, startPoint x: 161, startPoint y: 182, endPoint x: 200, endPoint y: 209, distance: 47.2
click at [200, 210] on div at bounding box center [509, 506] width 1019 height 835
drag, startPoint x: 195, startPoint y: 186, endPoint x: 171, endPoint y: 220, distance: 41.8
click at [172, 220] on div at bounding box center [509, 506] width 1019 height 835
drag, startPoint x: 211, startPoint y: 199, endPoint x: 225, endPoint y: 199, distance: 14.5
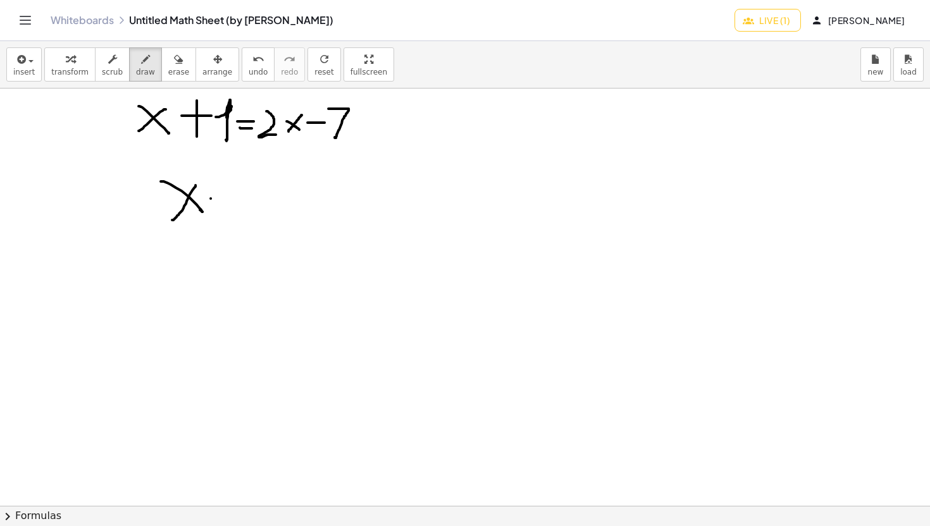
click at [214, 199] on div at bounding box center [509, 506] width 1019 height 835
drag, startPoint x: 208, startPoint y: 199, endPoint x: 223, endPoint y: 199, distance: 14.5
click at [223, 199] on div at bounding box center [509, 506] width 1019 height 835
drag, startPoint x: 231, startPoint y: 188, endPoint x: 247, endPoint y: 211, distance: 28.1
click at [247, 211] on div at bounding box center [509, 506] width 1019 height 835
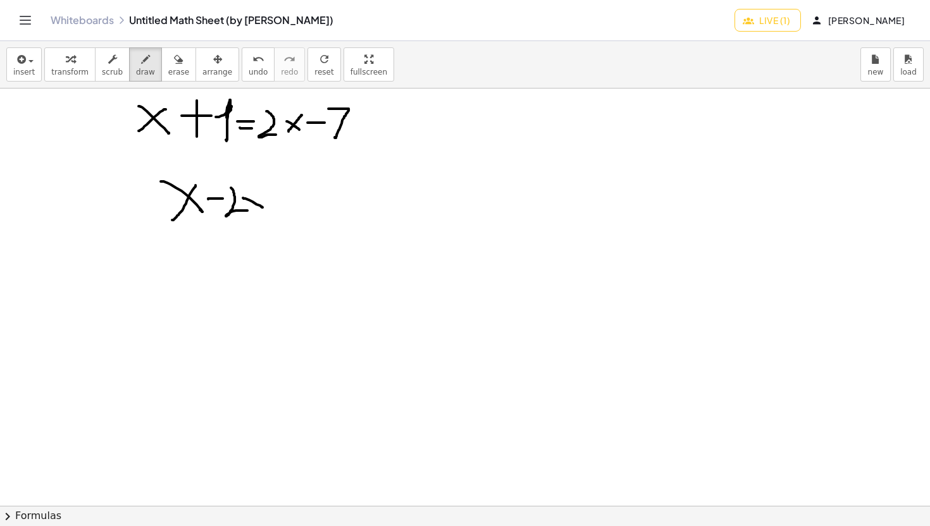
drag, startPoint x: 244, startPoint y: 199, endPoint x: 263, endPoint y: 207, distance: 20.9
click at [263, 207] on div at bounding box center [509, 506] width 1019 height 835
drag, startPoint x: 259, startPoint y: 195, endPoint x: 251, endPoint y: 209, distance: 16.4
click at [251, 209] on div at bounding box center [509, 506] width 1019 height 835
drag, startPoint x: 225, startPoint y: 195, endPoint x: 233, endPoint y: 192, distance: 8.8
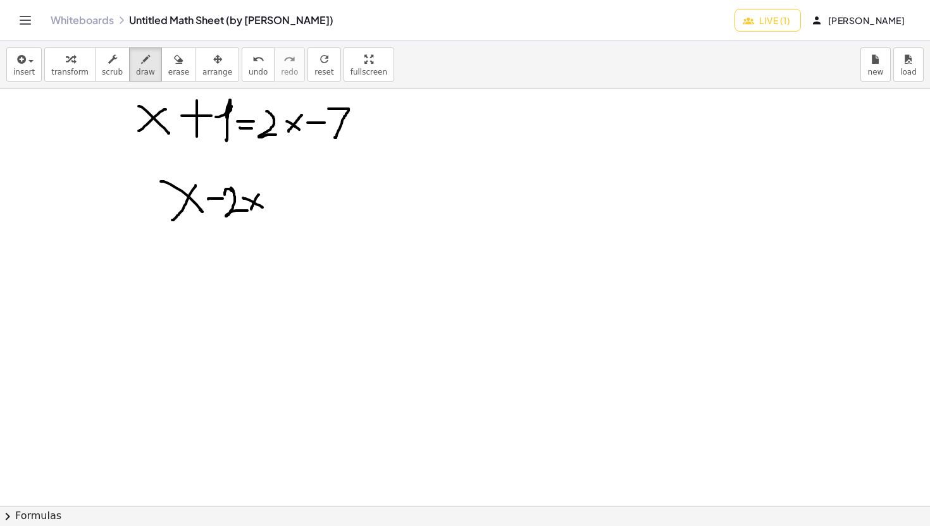
click at [233, 192] on div at bounding box center [509, 506] width 1019 height 835
drag, startPoint x: 278, startPoint y: 195, endPoint x: 288, endPoint y: 195, distance: 10.1
click at [288, 195] on div at bounding box center [509, 506] width 1019 height 835
drag, startPoint x: 278, startPoint y: 201, endPoint x: 291, endPoint y: 201, distance: 13.3
click at [291, 201] on div at bounding box center [509, 506] width 1019 height 835
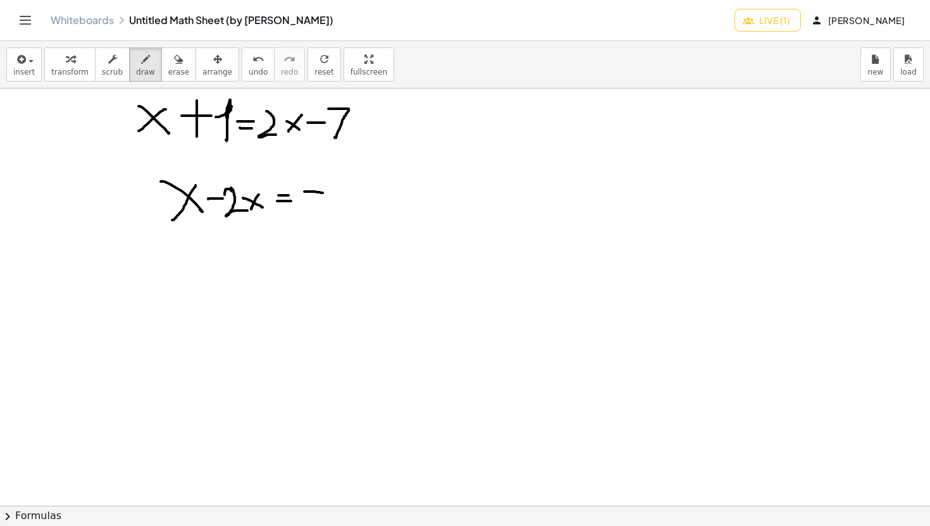
drag, startPoint x: 304, startPoint y: 192, endPoint x: 325, endPoint y: 193, distance: 20.3
click at [325, 193] on div at bounding box center [509, 506] width 1019 height 835
drag, startPoint x: 329, startPoint y: 191, endPoint x: 333, endPoint y: 206, distance: 15.0
click at [333, 206] on div at bounding box center [509, 506] width 1019 height 835
drag, startPoint x: 342, startPoint y: 196, endPoint x: 362, endPoint y: 195, distance: 20.3
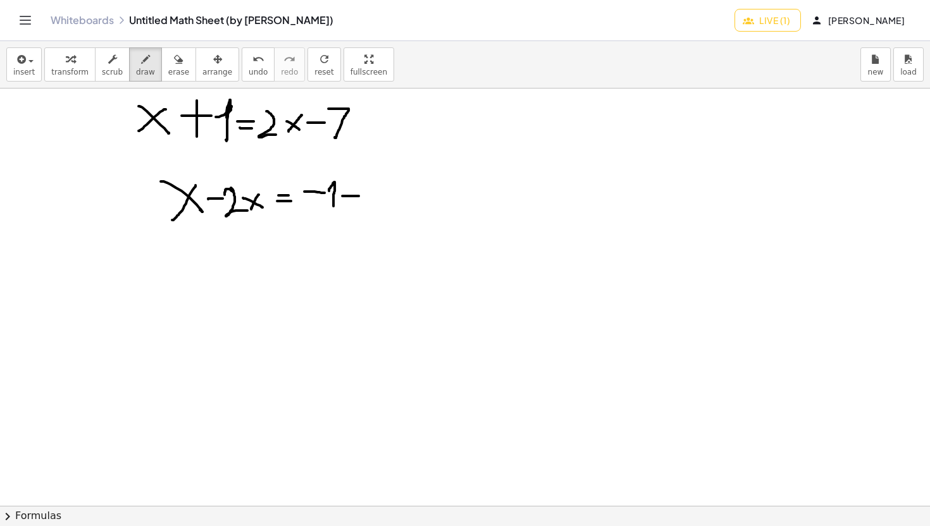
click at [362, 195] on div at bounding box center [509, 506] width 1019 height 835
drag, startPoint x: 365, startPoint y: 183, endPoint x: 376, endPoint y: 213, distance: 31.2
click at [377, 212] on div at bounding box center [509, 506] width 1019 height 835
drag, startPoint x: 264, startPoint y: 255, endPoint x: 281, endPoint y: 255, distance: 17.1
click at [281, 255] on div at bounding box center [509, 506] width 1019 height 835
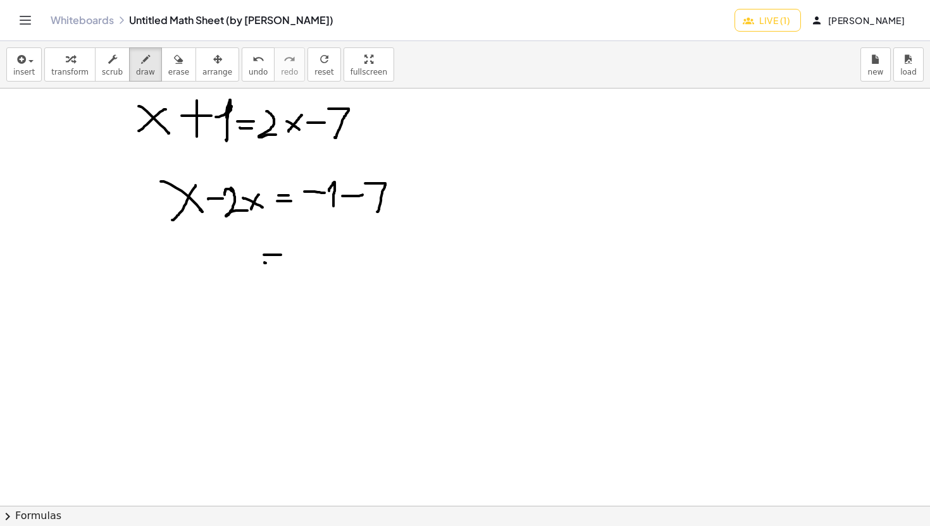
drag, startPoint x: 264, startPoint y: 263, endPoint x: 290, endPoint y: 264, distance: 25.9
click at [290, 264] on div at bounding box center [509, 506] width 1019 height 835
drag, startPoint x: 294, startPoint y: 254, endPoint x: 316, endPoint y: 254, distance: 22.8
click at [316, 254] on div at bounding box center [509, 506] width 1019 height 835
click at [337, 245] on div at bounding box center [509, 506] width 1019 height 835
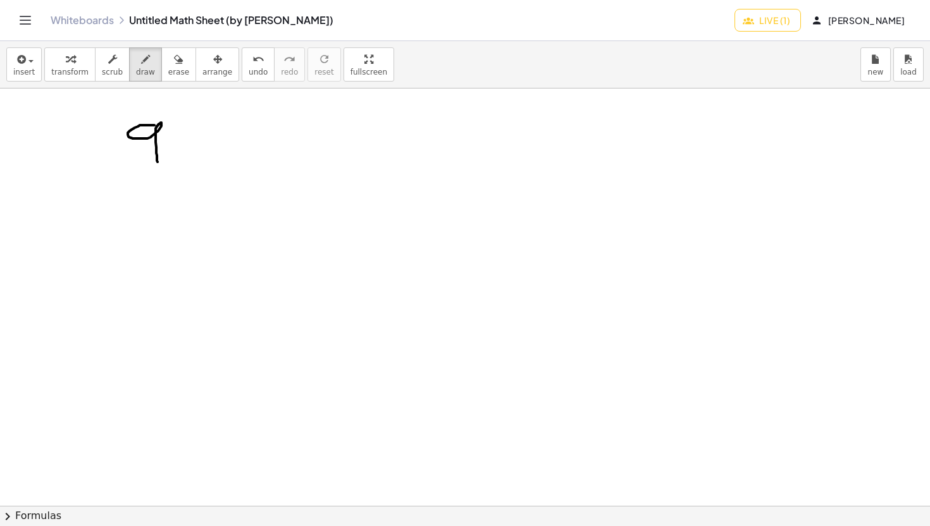
drag, startPoint x: 154, startPoint y: 125, endPoint x: 158, endPoint y: 164, distance: 38.8
click at [158, 164] on div at bounding box center [509, 506] width 1019 height 835
drag, startPoint x: 163, startPoint y: 140, endPoint x: 188, endPoint y: 139, distance: 24.7
click at [189, 139] on div at bounding box center [509, 506] width 1019 height 835
drag, startPoint x: 176, startPoint y: 127, endPoint x: 177, endPoint y: 152, distance: 25.3
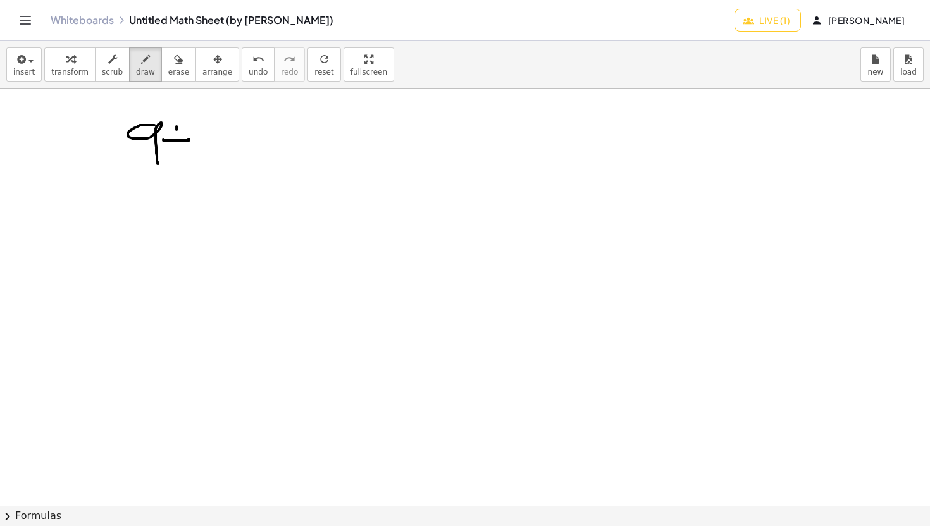
click at [177, 151] on div at bounding box center [509, 506] width 1019 height 835
drag, startPoint x: 211, startPoint y: 129, endPoint x: 211, endPoint y: 163, distance: 33.5
click at [211, 163] on div at bounding box center [509, 506] width 1019 height 835
drag, startPoint x: 225, startPoint y: 142, endPoint x: 232, endPoint y: 144, distance: 7.2
click at [232, 144] on div at bounding box center [509, 506] width 1019 height 835
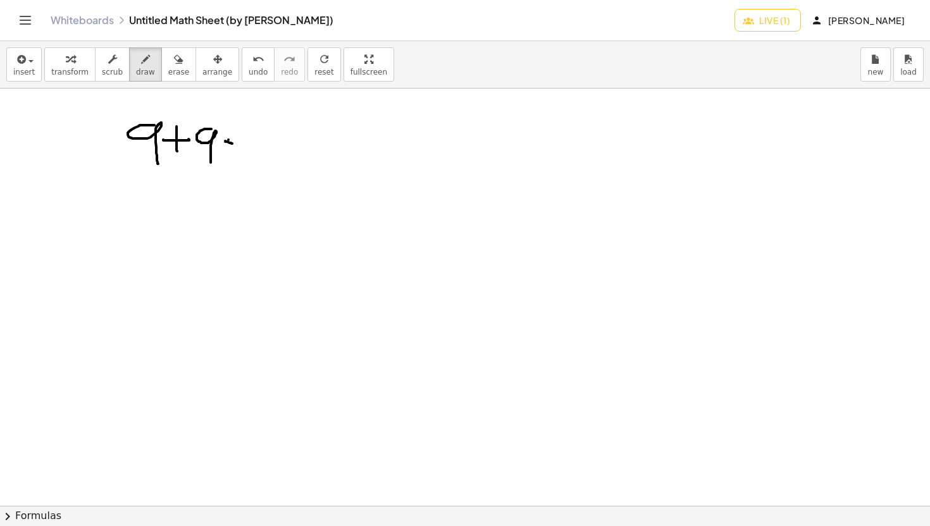
drag, startPoint x: 228, startPoint y: 140, endPoint x: 265, endPoint y: 151, distance: 38.2
click at [266, 151] on div at bounding box center [509, 506] width 1019 height 835
drag, startPoint x: 262, startPoint y: 128, endPoint x: 244, endPoint y: 160, distance: 37.1
click at [245, 158] on div at bounding box center [509, 506] width 1019 height 835
drag, startPoint x: 278, startPoint y: 140, endPoint x: 294, endPoint y: 139, distance: 16.5
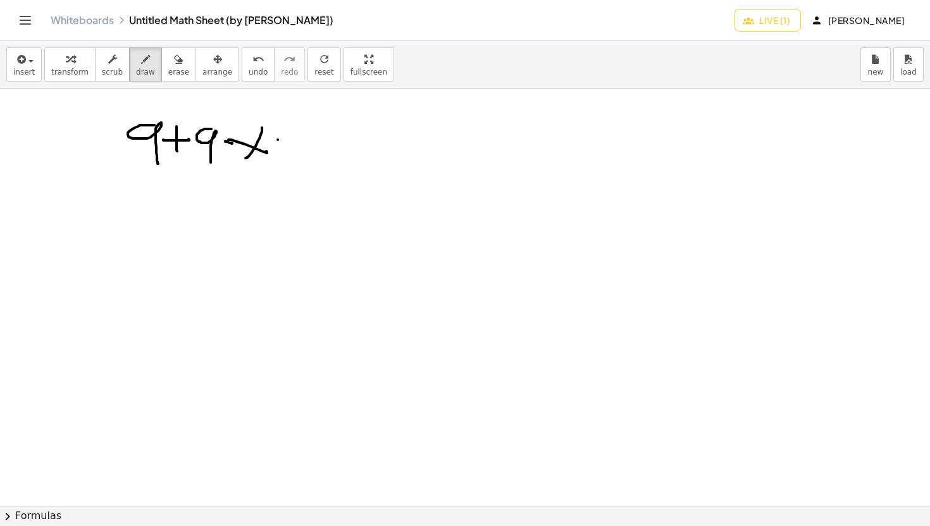
click at [294, 139] on div at bounding box center [509, 506] width 1019 height 835
drag, startPoint x: 285, startPoint y: 143, endPoint x: 303, endPoint y: 142, distance: 18.4
click at [303, 142] on div at bounding box center [509, 506] width 1019 height 835
drag, startPoint x: 327, startPoint y: 127, endPoint x: 327, endPoint y: 148, distance: 20.9
click at [327, 147] on div at bounding box center [509, 506] width 1019 height 835
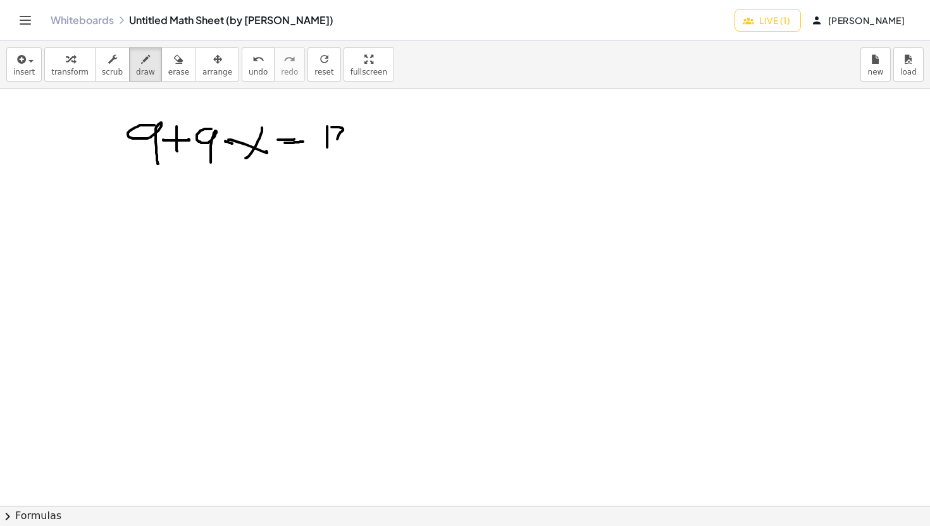
drag, startPoint x: 331, startPoint y: 127, endPoint x: 332, endPoint y: 152, distance: 24.7
click at [333, 151] on div at bounding box center [509, 506] width 1019 height 835
drag, startPoint x: 359, startPoint y: 130, endPoint x: 371, endPoint y: 132, distance: 12.1
click at [371, 132] on div at bounding box center [509, 506] width 1019 height 835
click at [369, 123] on div at bounding box center [509, 506] width 1019 height 835
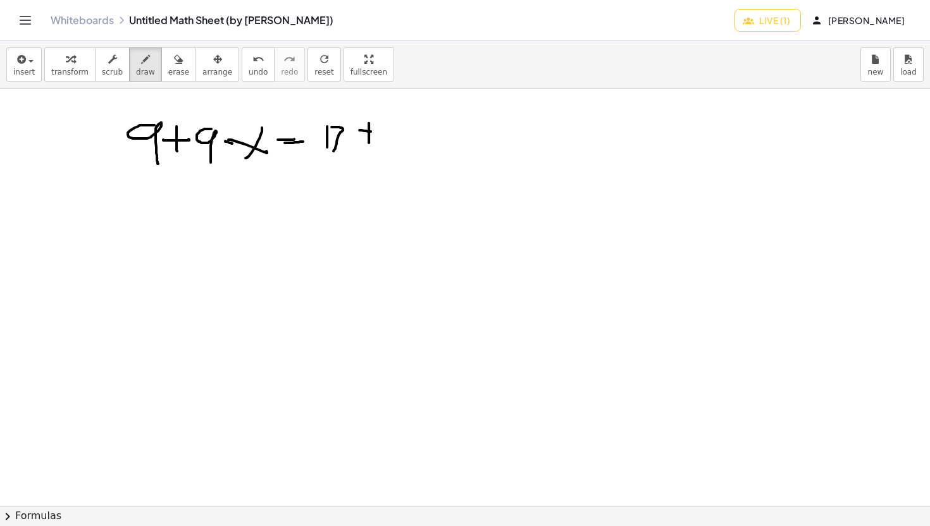
drag, startPoint x: 369, startPoint y: 123, endPoint x: 369, endPoint y: 143, distance: 19.6
click at [369, 143] on div at bounding box center [509, 506] width 1019 height 835
drag, startPoint x: 363, startPoint y: 131, endPoint x: 381, endPoint y: 131, distance: 18.3
click at [381, 131] on div at bounding box center [509, 506] width 1019 height 835
drag, startPoint x: 408, startPoint y: 123, endPoint x: 399, endPoint y: 128, distance: 10.2
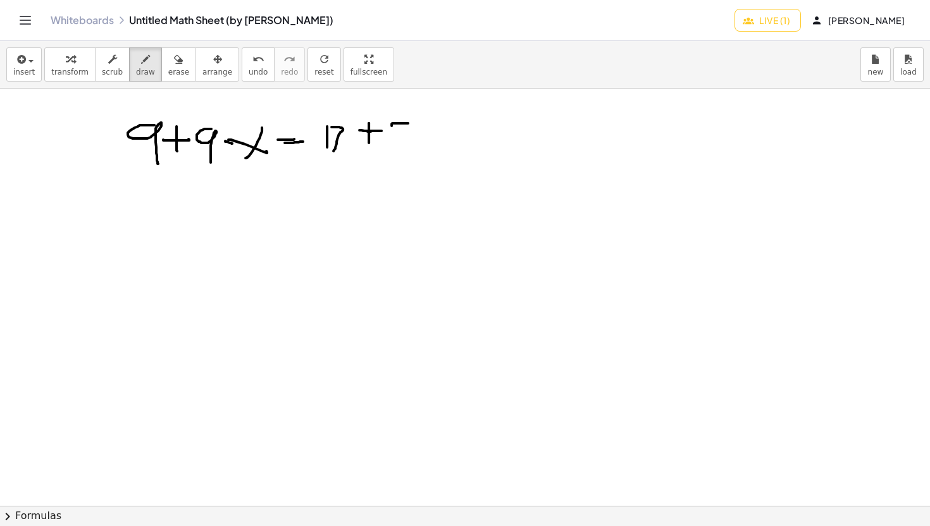
click at [399, 129] on div at bounding box center [509, 506] width 1019 height 835
click at [404, 132] on div at bounding box center [509, 506] width 1019 height 835
drag, startPoint x: 400, startPoint y: 127, endPoint x: 381, endPoint y: 142, distance: 23.4
click at [381, 142] on div at bounding box center [509, 506] width 1019 height 835
drag, startPoint x: 418, startPoint y: 129, endPoint x: 432, endPoint y: 131, distance: 14.0
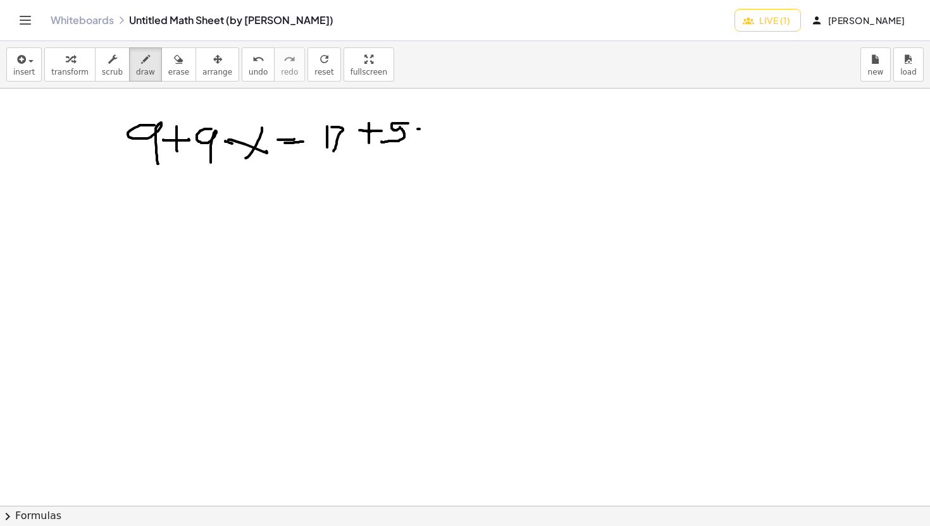
click at [432, 131] on div at bounding box center [509, 506] width 1019 height 835
drag, startPoint x: 434, startPoint y: 116, endPoint x: 420, endPoint y: 143, distance: 30.6
click at [420, 143] on div at bounding box center [509, 506] width 1019 height 835
drag, startPoint x: 286, startPoint y: 198, endPoint x: 306, endPoint y: 198, distance: 20.2
click at [307, 198] on div at bounding box center [509, 506] width 1019 height 835
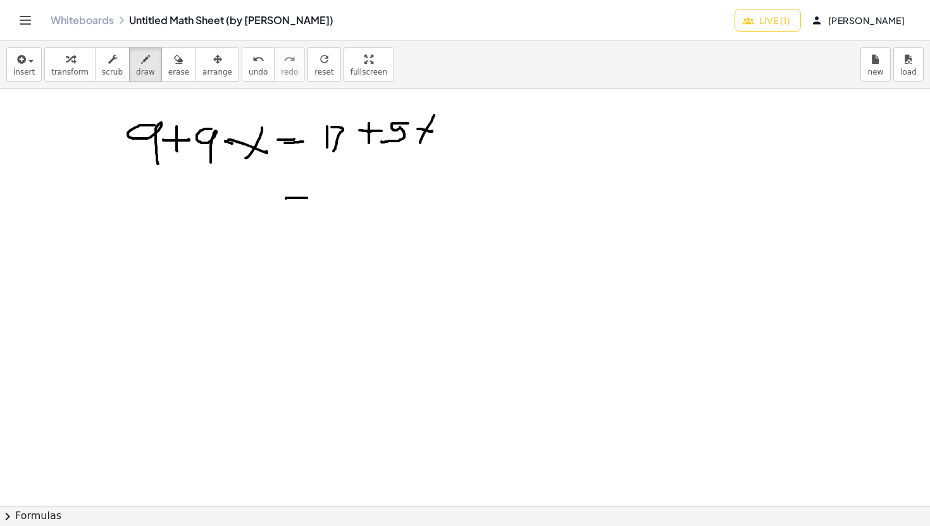
click at [309, 201] on div at bounding box center [509, 506] width 1019 height 835
drag, startPoint x: 281, startPoint y: 204, endPoint x: 310, endPoint y: 206, distance: 29.1
click at [310, 206] on div at bounding box center [509, 506] width 1019 height 835
drag, startPoint x: 322, startPoint y: 186, endPoint x: 325, endPoint y: 215, distance: 29.2
click at [324, 213] on div at bounding box center [509, 506] width 1019 height 835
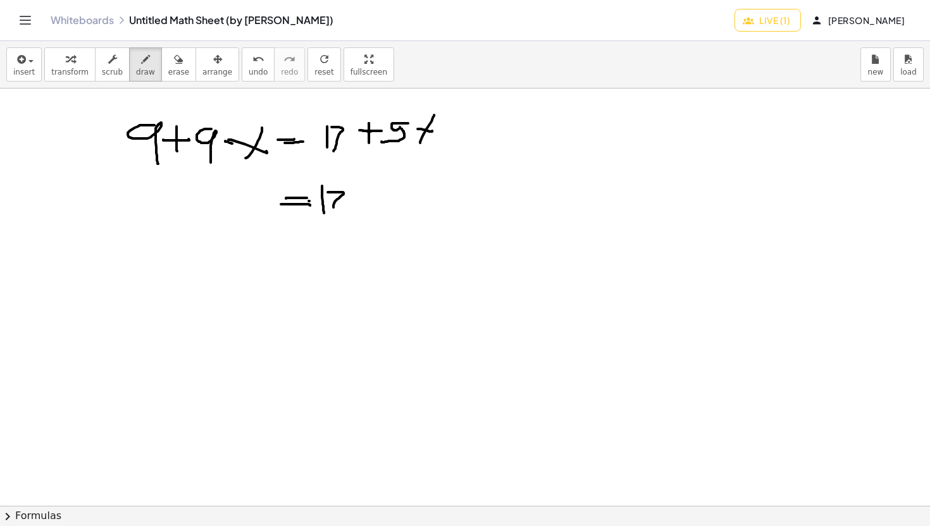
drag, startPoint x: 328, startPoint y: 192, endPoint x: 333, endPoint y: 213, distance: 20.9
click at [333, 213] on div at bounding box center [509, 506] width 1019 height 835
drag, startPoint x: 350, startPoint y: 205, endPoint x: 366, endPoint y: 203, distance: 16.6
click at [366, 203] on div at bounding box center [509, 506] width 1019 height 835
drag, startPoint x: 385, startPoint y: 192, endPoint x: 380, endPoint y: 213, distance: 21.5
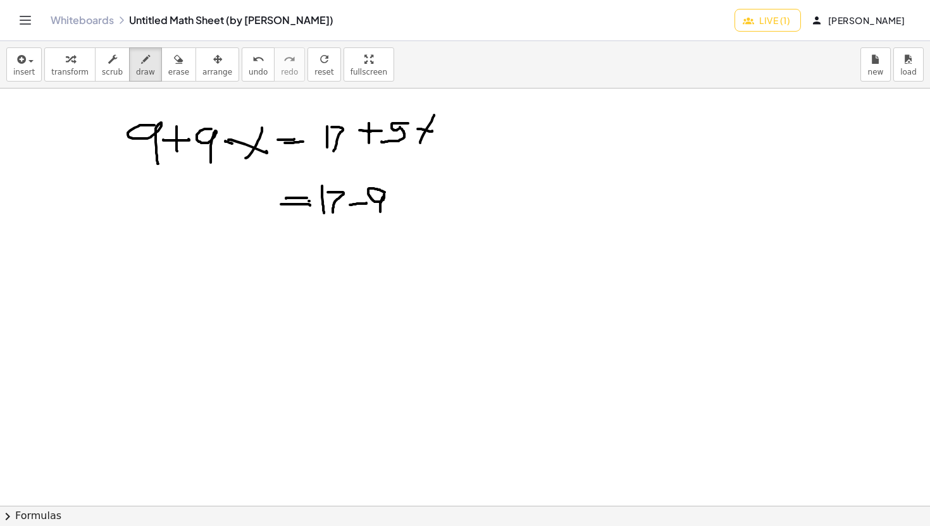
click at [380, 213] on div at bounding box center [509, 506] width 1019 height 835
drag, startPoint x: 238, startPoint y: 190, endPoint x: 232, endPoint y: 220, distance: 30.5
click at [232, 220] on div at bounding box center [509, 506] width 1019 height 835
drag, startPoint x: 242, startPoint y: 205, endPoint x: 259, endPoint y: 215, distance: 19.3
click at [259, 215] on div at bounding box center [509, 506] width 1019 height 835
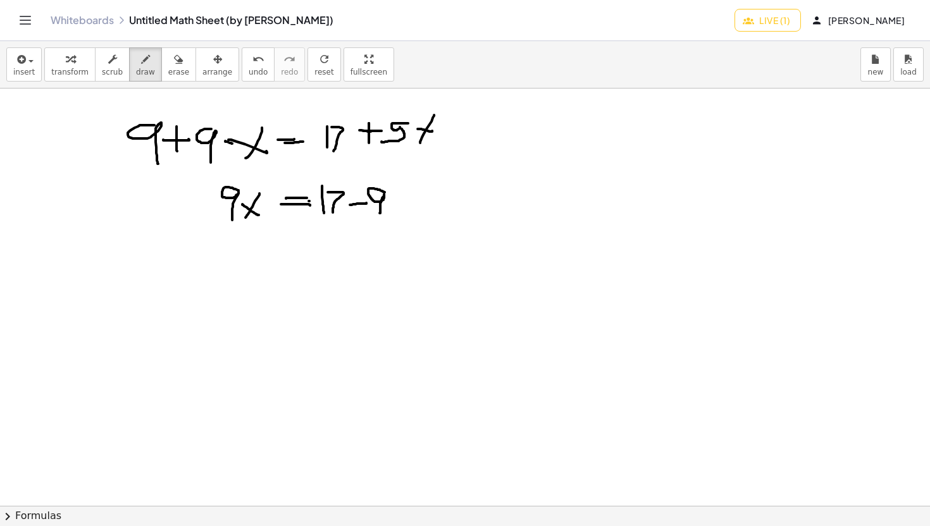
drag, startPoint x: 259, startPoint y: 194, endPoint x: 242, endPoint y: 221, distance: 32.7
click at [243, 221] on div at bounding box center [509, 506] width 1019 height 835
drag, startPoint x: 149, startPoint y: 207, endPoint x: 166, endPoint y: 205, distance: 16.6
click at [166, 205] on div at bounding box center [509, 506] width 1019 height 835
drag, startPoint x: 188, startPoint y: 191, endPoint x: 175, endPoint y: 216, distance: 28.0
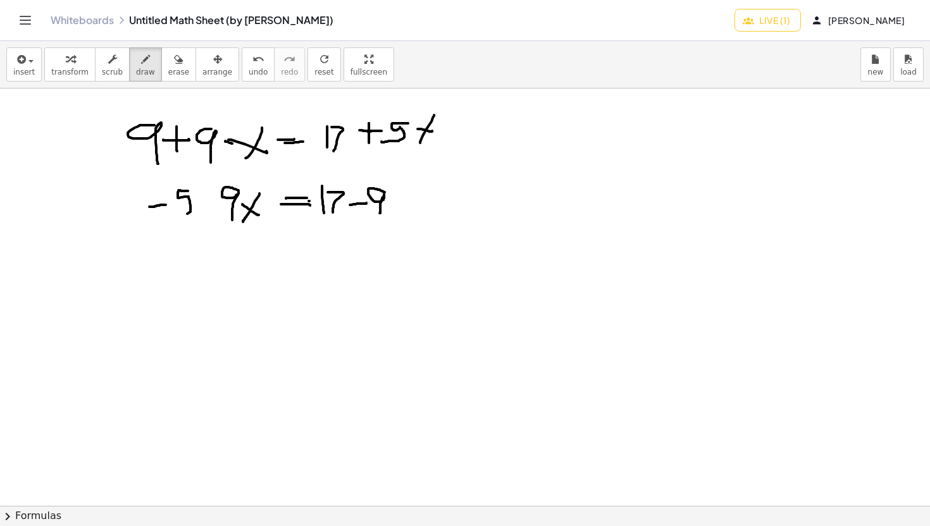
click at [175, 216] on div at bounding box center [509, 506] width 1019 height 835
click at [248, 80] on button "undo undo" at bounding box center [258, 64] width 33 height 34
drag, startPoint x: 124, startPoint y: 213, endPoint x: 141, endPoint y: 213, distance: 17.1
click at [141, 213] on div at bounding box center [509, 506] width 1019 height 835
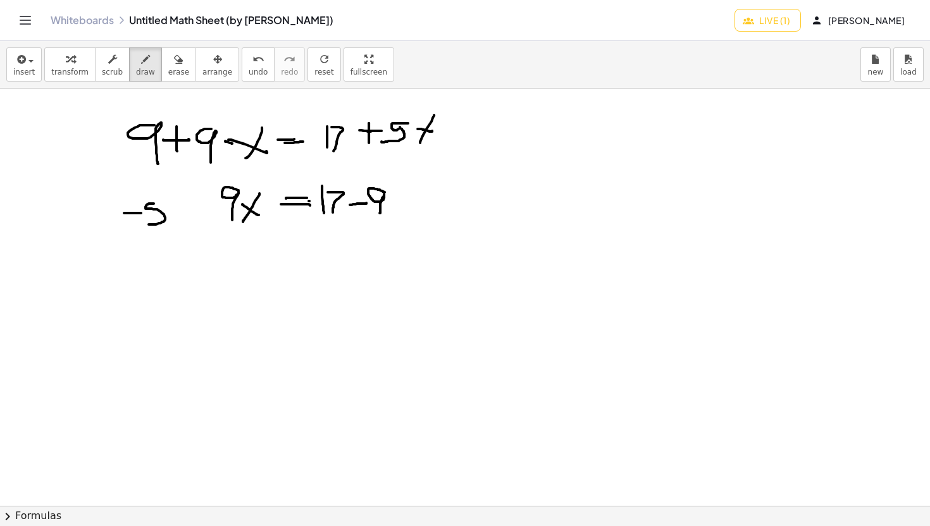
drag, startPoint x: 154, startPoint y: 204, endPoint x: 140, endPoint y: 223, distance: 23.5
click at [140, 223] on div at bounding box center [509, 506] width 1019 height 835
drag, startPoint x: 171, startPoint y: 209, endPoint x: 183, endPoint y: 226, distance: 20.0
click at [183, 226] on div at bounding box center [509, 506] width 1019 height 835
drag, startPoint x: 184, startPoint y: 211, endPoint x: 168, endPoint y: 227, distance: 22.4
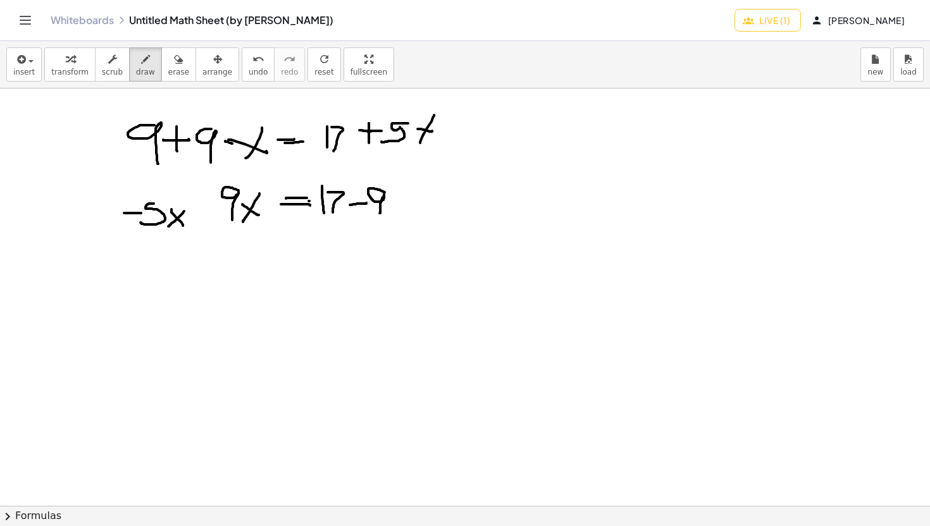
click at [168, 227] on div at bounding box center [509, 506] width 1019 height 835
click at [252, 62] on icon "undo" at bounding box center [258, 59] width 12 height 15
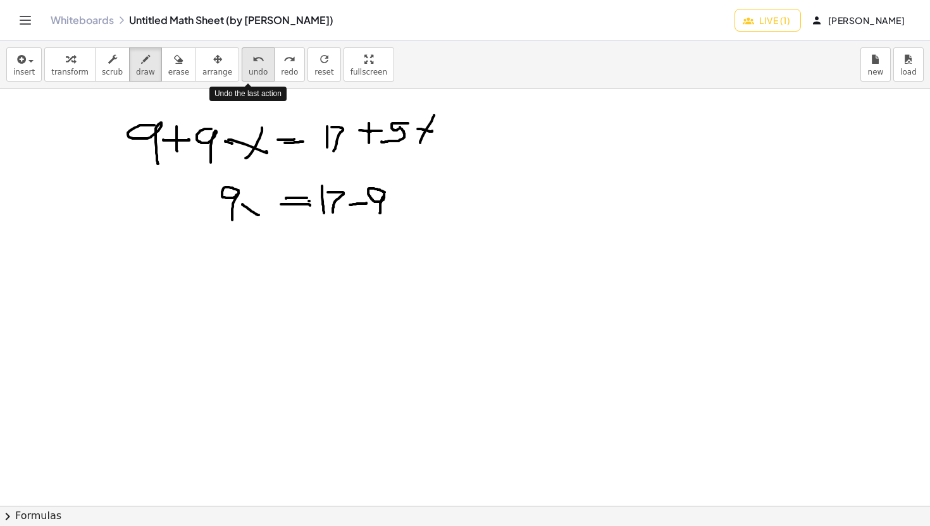
click at [252, 62] on icon "undo" at bounding box center [258, 59] width 12 height 15
click at [252, 61] on icon "undo" at bounding box center [258, 59] width 12 height 15
drag, startPoint x: 165, startPoint y: 203, endPoint x: 167, endPoint y: 231, distance: 27.9
click at [167, 232] on div at bounding box center [509, 506] width 1019 height 835
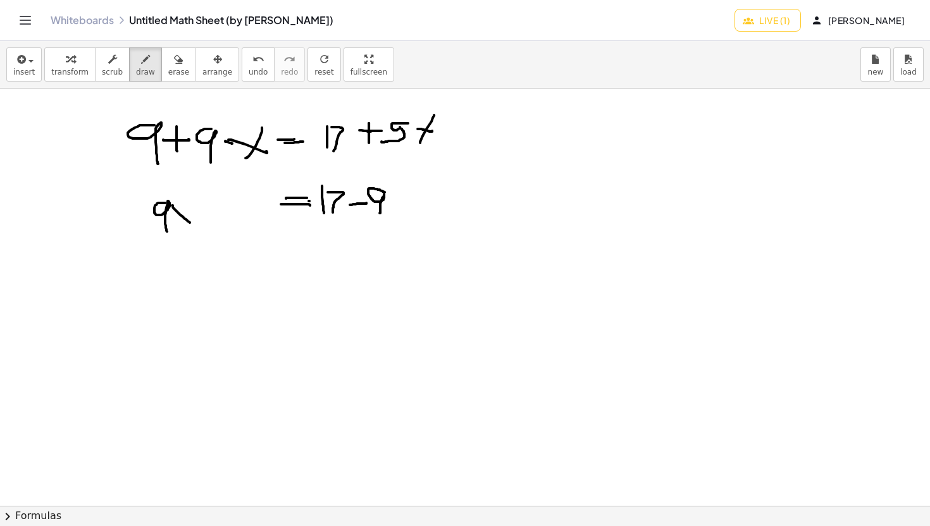
drag, startPoint x: 173, startPoint y: 206, endPoint x: 189, endPoint y: 222, distance: 23.3
click at [189, 222] on div at bounding box center [509, 506] width 1019 height 835
drag, startPoint x: 194, startPoint y: 201, endPoint x: 181, endPoint y: 226, distance: 28.9
click at [181, 227] on div at bounding box center [509, 506] width 1019 height 835
drag, startPoint x: 200, startPoint y: 214, endPoint x: 226, endPoint y: 212, distance: 26.6
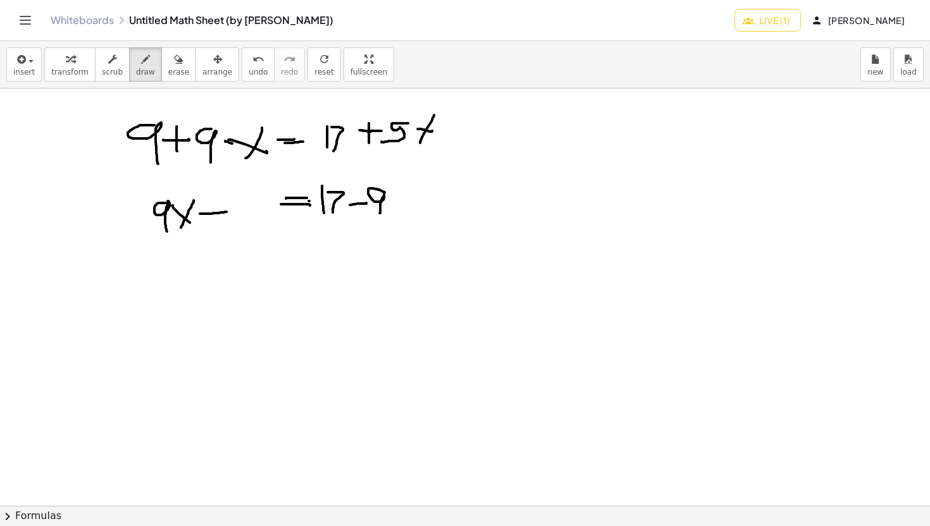
click at [227, 212] on div at bounding box center [509, 506] width 1019 height 835
drag, startPoint x: 238, startPoint y: 199, endPoint x: 232, endPoint y: 213, distance: 15.3
click at [232, 213] on div at bounding box center [509, 506] width 1019 height 835
drag, startPoint x: 245, startPoint y: 198, endPoint x: 256, endPoint y: 208, distance: 14.8
click at [256, 208] on div at bounding box center [509, 506] width 1019 height 835
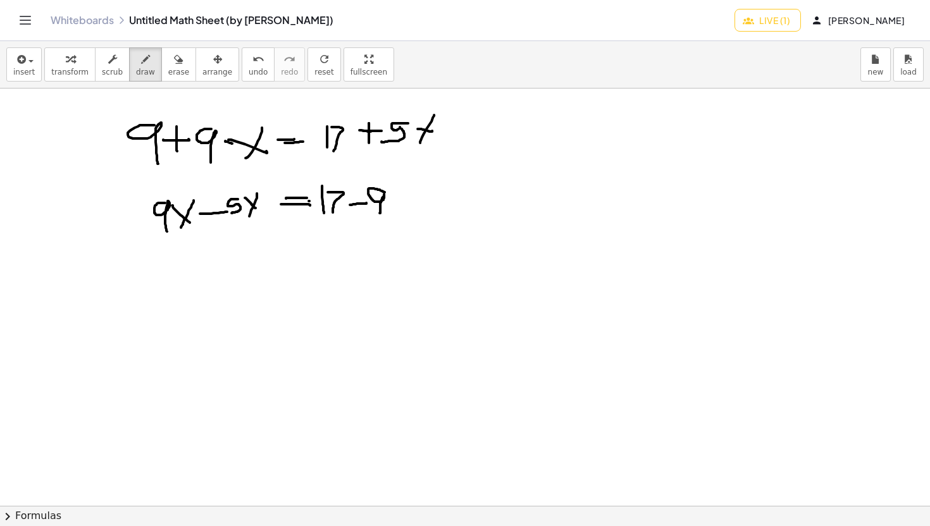
drag, startPoint x: 257, startPoint y: 194, endPoint x: 249, endPoint y: 221, distance: 28.4
click at [249, 221] on div at bounding box center [509, 506] width 1019 height 835
drag, startPoint x: 202, startPoint y: 250, endPoint x: 219, endPoint y: 264, distance: 22.1
click at [219, 264] on div at bounding box center [509, 506] width 1019 height 835
drag, startPoint x: 217, startPoint y: 252, endPoint x: 217, endPoint y: 280, distance: 27.2
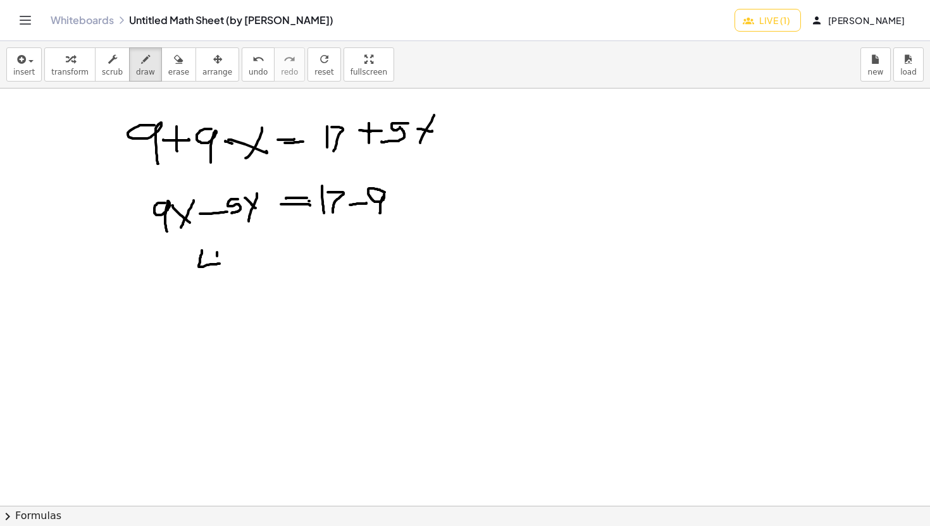
click at [217, 280] on div at bounding box center [509, 506] width 1019 height 835
drag, startPoint x: 227, startPoint y: 261, endPoint x: 246, endPoint y: 278, distance: 26.0
click at [246, 278] on div at bounding box center [509, 506] width 1019 height 835
drag, startPoint x: 243, startPoint y: 262, endPoint x: 228, endPoint y: 286, distance: 28.1
click at [228, 286] on div at bounding box center [509, 506] width 1019 height 835
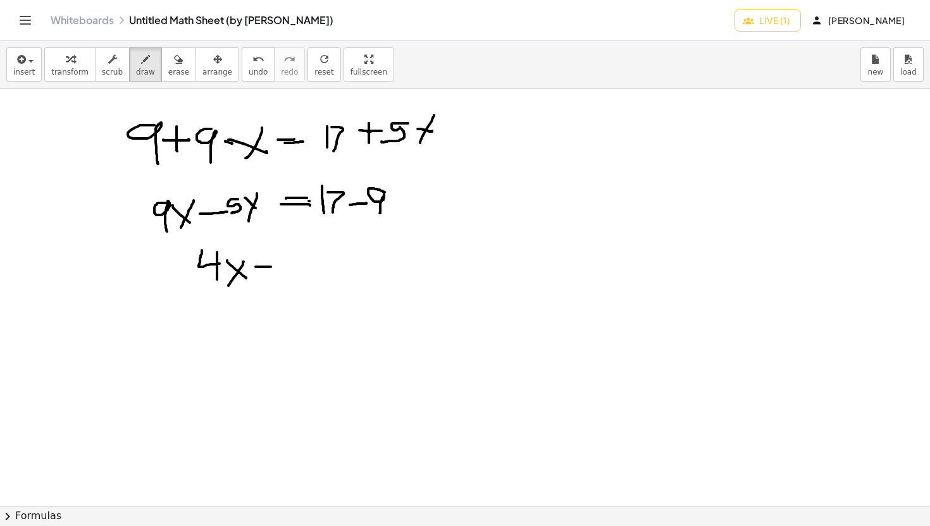
drag, startPoint x: 256, startPoint y: 267, endPoint x: 271, endPoint y: 267, distance: 15.2
click at [271, 267] on div at bounding box center [509, 506] width 1019 height 835
drag, startPoint x: 257, startPoint y: 271, endPoint x: 277, endPoint y: 270, distance: 20.3
click at [277, 270] on div at bounding box center [509, 506] width 1019 height 835
click at [302, 254] on div at bounding box center [509, 506] width 1019 height 835
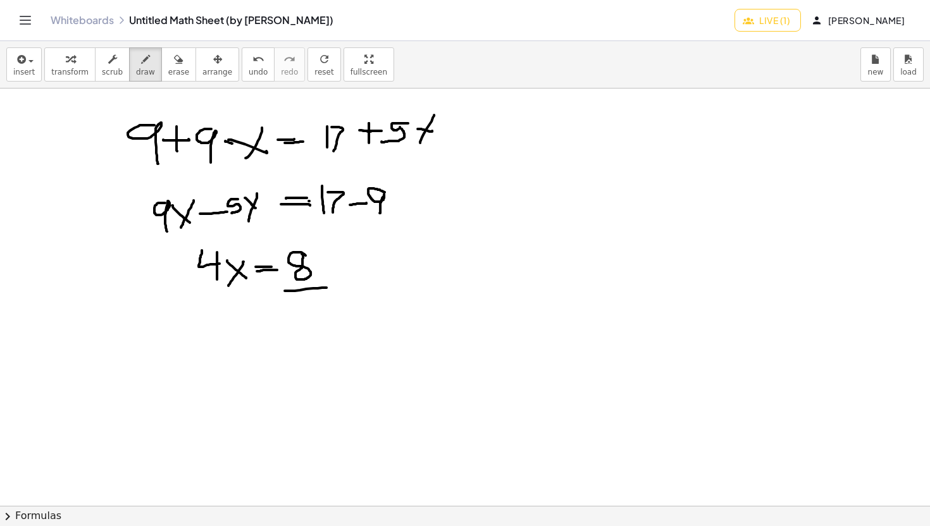
drag, startPoint x: 285, startPoint y: 291, endPoint x: 325, endPoint y: 287, distance: 40.7
click at [326, 287] on div at bounding box center [509, 506] width 1019 height 835
drag, startPoint x: 304, startPoint y: 299, endPoint x: 308, endPoint y: 314, distance: 16.4
click at [306, 315] on div at bounding box center [509, 506] width 1019 height 835
drag, startPoint x: 302, startPoint y: 315, endPoint x: 321, endPoint y: 314, distance: 19.7
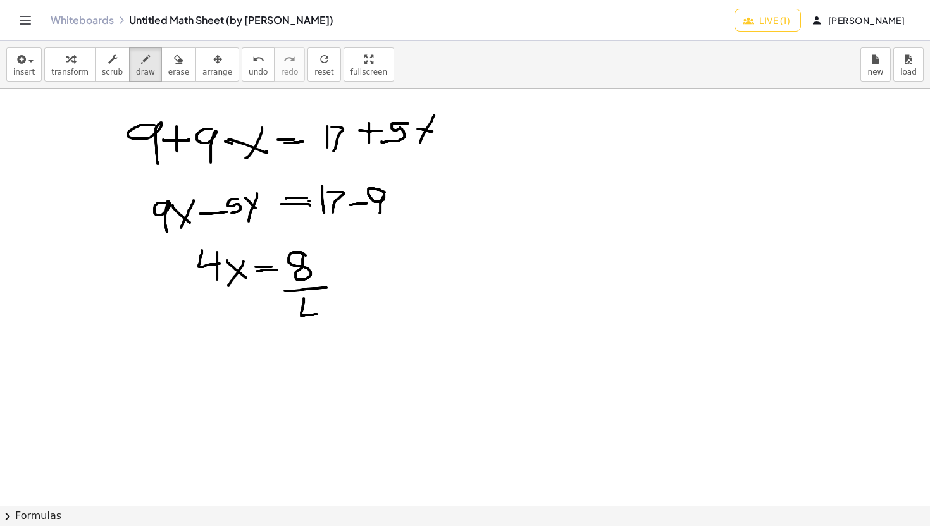
click at [321, 314] on div at bounding box center [509, 506] width 1019 height 835
drag, startPoint x: 319, startPoint y: 304, endPoint x: 319, endPoint y: 333, distance: 29.1
click at [319, 333] on div at bounding box center [509, 506] width 1019 height 835
drag, startPoint x: 294, startPoint y: 357, endPoint x: 315, endPoint y: 369, distance: 24.3
click at [315, 369] on div at bounding box center [509, 506] width 1019 height 835
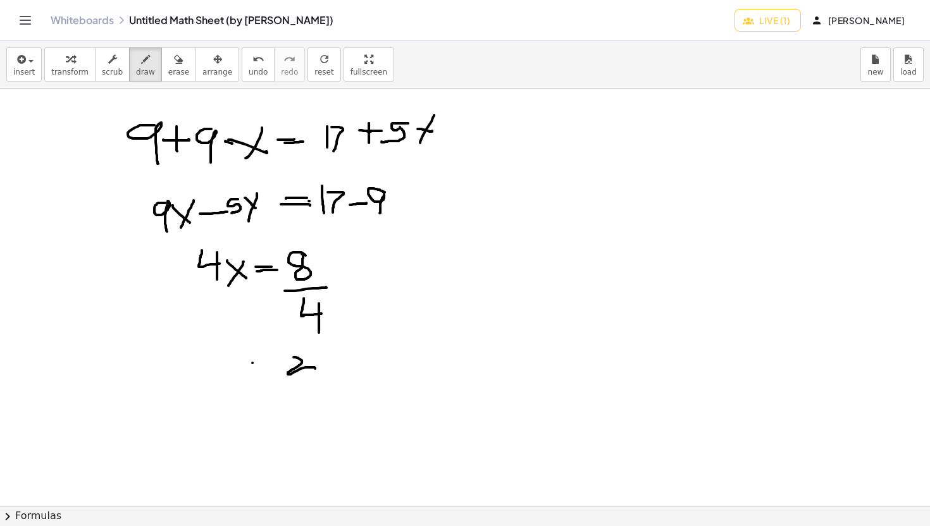
drag, startPoint x: 252, startPoint y: 363, endPoint x: 256, endPoint y: 369, distance: 6.8
click at [256, 369] on div at bounding box center [509, 506] width 1019 height 835
drag, startPoint x: 250, startPoint y: 367, endPoint x: 264, endPoint y: 378, distance: 18.1
click at [264, 378] on div at bounding box center [509, 506] width 1019 height 835
drag, startPoint x: 263, startPoint y: 363, endPoint x: 247, endPoint y: 383, distance: 25.7
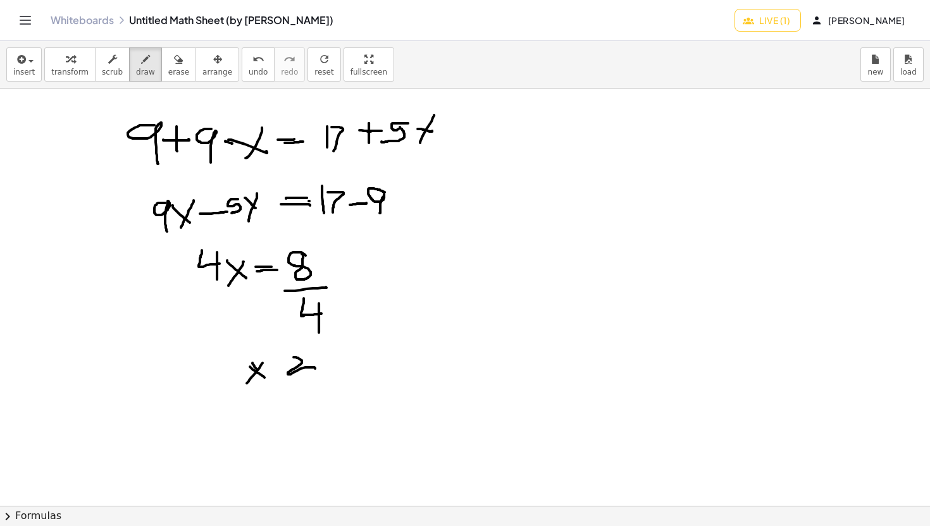
click at [247, 383] on div at bounding box center [509, 506] width 1019 height 835
drag, startPoint x: 264, startPoint y: 364, endPoint x: 273, endPoint y: 364, distance: 9.5
click at [273, 364] on div at bounding box center [509, 506] width 1019 height 835
drag, startPoint x: 264, startPoint y: 368, endPoint x: 273, endPoint y: 369, distance: 9.5
click at [273, 369] on div at bounding box center [509, 506] width 1019 height 835
